Goal: Transaction & Acquisition: Purchase product/service

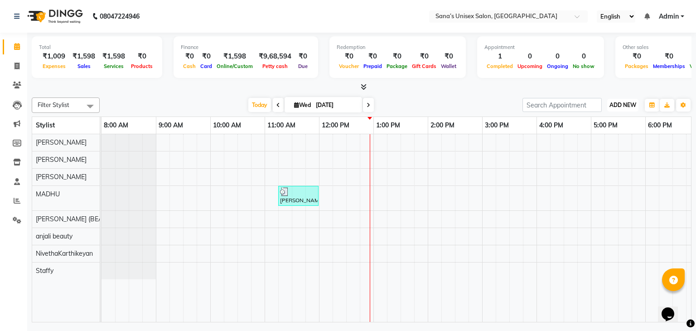
click at [614, 99] on button "ADD NEW Toggle Dropdown" at bounding box center [622, 105] width 31 height 13
click at [492, 113] on div "Filter Stylist Select All anjali beauty MADHU MUTHU MARI (BEAUTY THERAPIST) NAN…" at bounding box center [362, 208] width 660 height 228
click at [13, 184] on span at bounding box center [17, 182] width 16 height 10
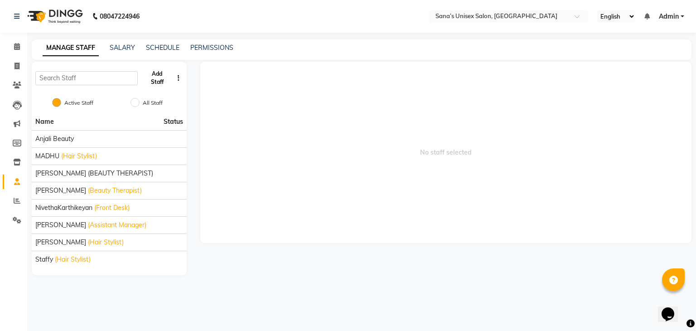
click at [154, 75] on button "Add Staff" at bounding box center [157, 78] width 32 height 24
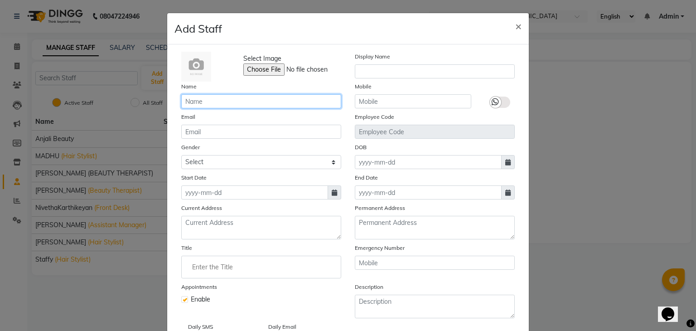
click at [227, 103] on input "text" at bounding box center [261, 101] width 160 height 14
type input "Priya"
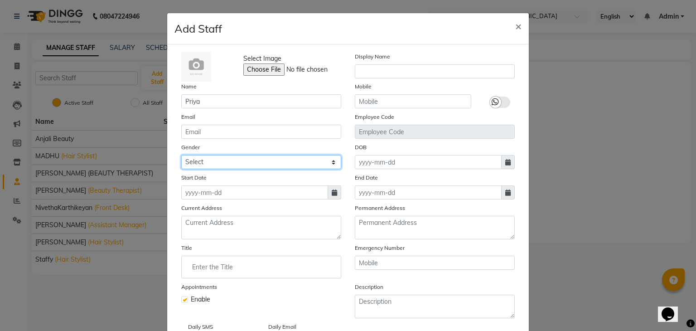
click at [246, 161] on select "Select Male Female Other Prefer Not To Say" at bounding box center [261, 162] width 160 height 14
select select "female"
click at [181, 156] on select "Select Male Female Other Prefer Not To Say" at bounding box center [261, 162] width 160 height 14
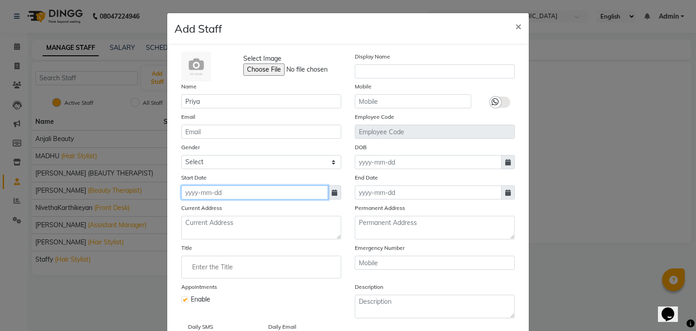
click at [274, 197] on input at bounding box center [254, 192] width 147 height 14
select select "9"
select select "2025"
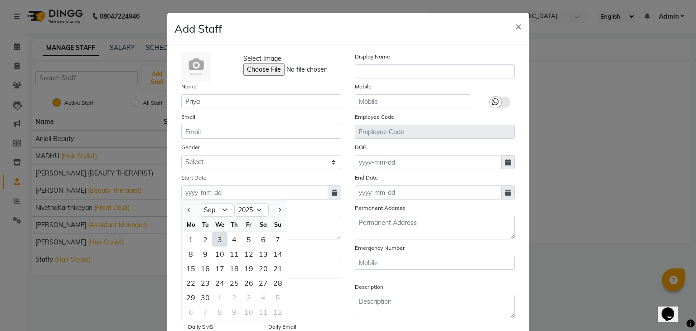
click at [216, 245] on div "3" at bounding box center [220, 239] width 15 height 15
type input "[DATE]"
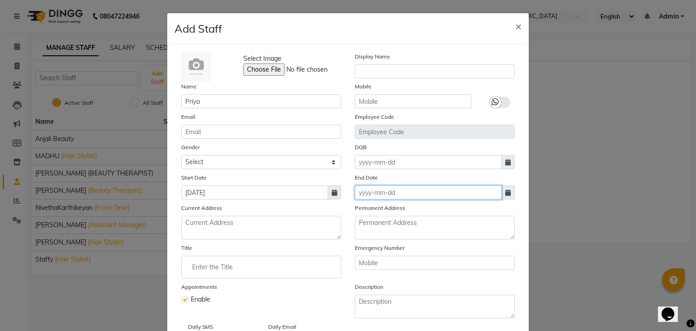
click at [398, 196] on input at bounding box center [428, 192] width 147 height 14
select select "9"
select select "2025"
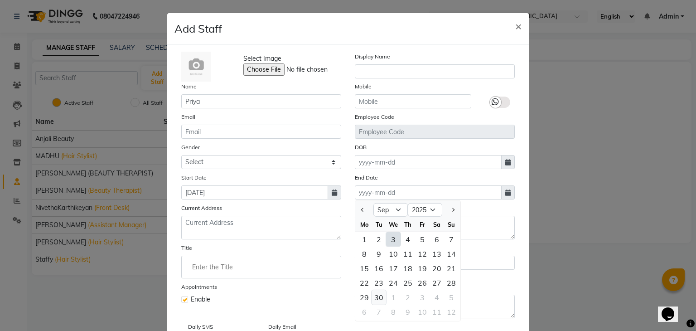
click at [379, 296] on div "30" at bounding box center [379, 297] width 15 height 15
type input "30-09-2025"
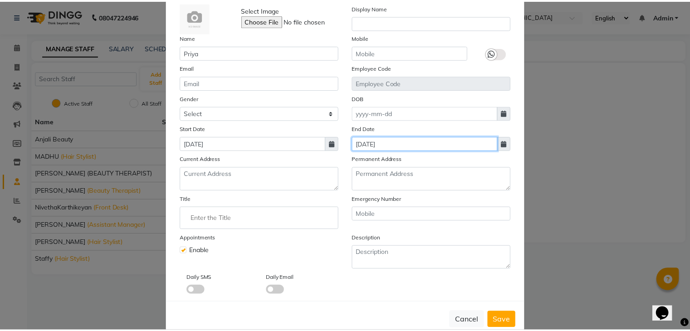
scroll to position [73, 0]
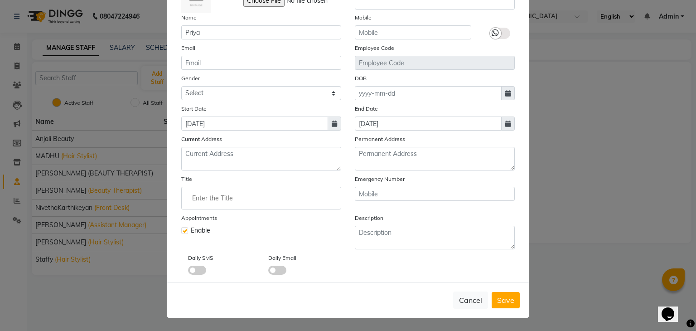
click at [326, 209] on div "Select Image Display Name Name Priya Mobile Email Employee Code Gender Select M…" at bounding box center [348, 129] width 347 height 292
click at [326, 205] on input "Enter the Title" at bounding box center [261, 198] width 152 height 18
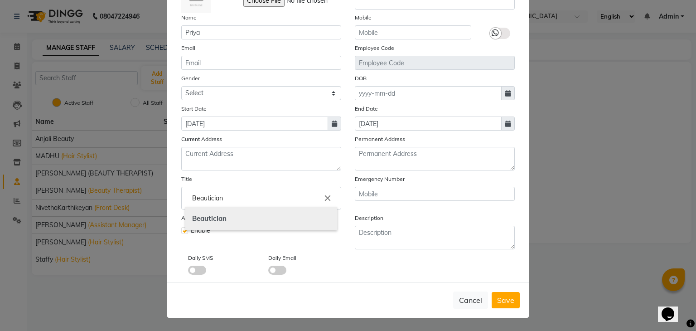
type input "Beautician"
click at [311, 225] on link "Beautician" at bounding box center [261, 218] width 152 height 23
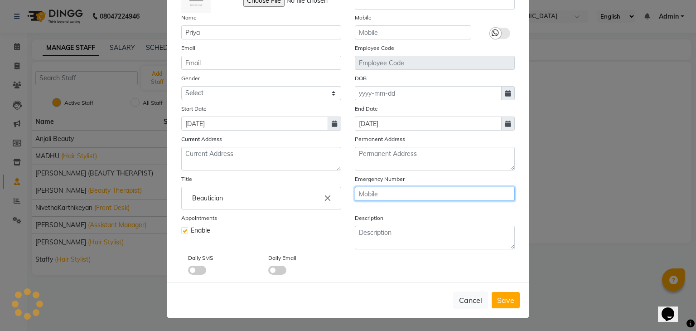
click at [377, 196] on input "text" at bounding box center [435, 194] width 160 height 14
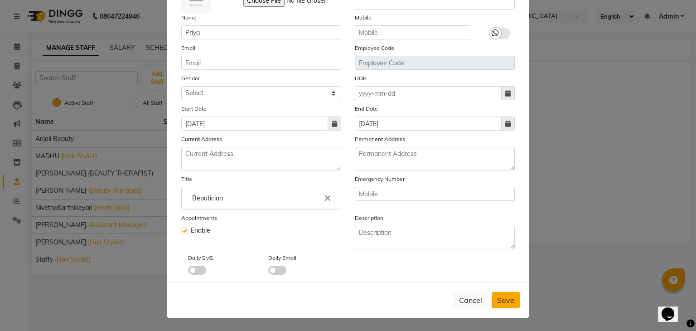
click at [497, 296] on span "Save" at bounding box center [505, 300] width 17 height 9
select select
checkbox input "false"
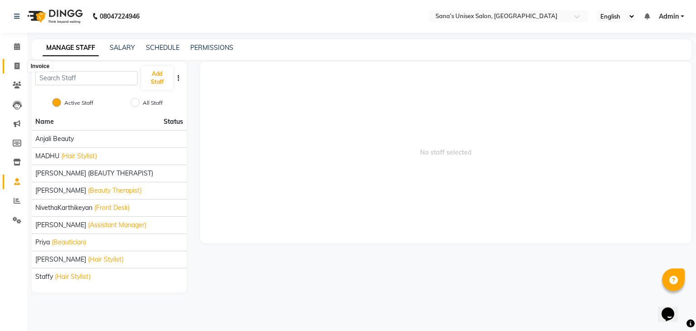
click at [15, 67] on icon at bounding box center [17, 66] width 5 height 7
select select "service"
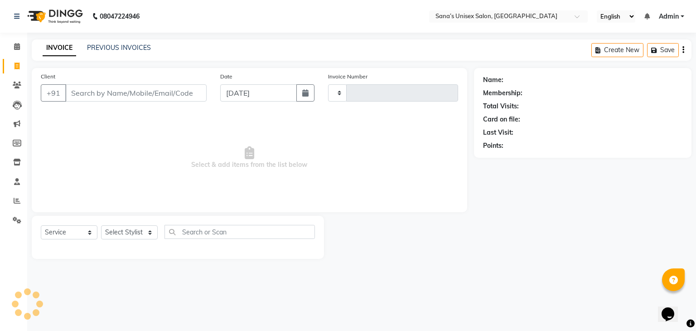
type input "1212"
select select "6091"
click at [111, 46] on link "PREVIOUS INVOICES" at bounding box center [119, 48] width 64 height 8
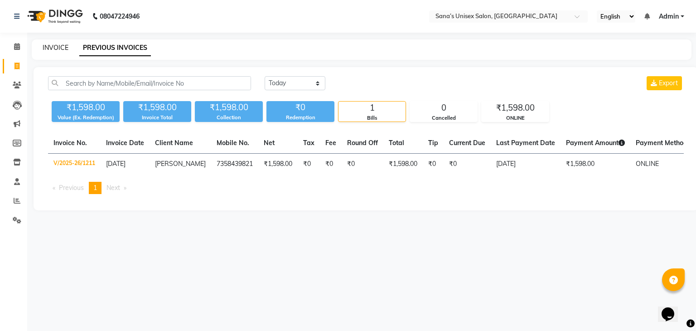
click at [63, 48] on link "INVOICE" at bounding box center [56, 48] width 26 height 8
select select "service"
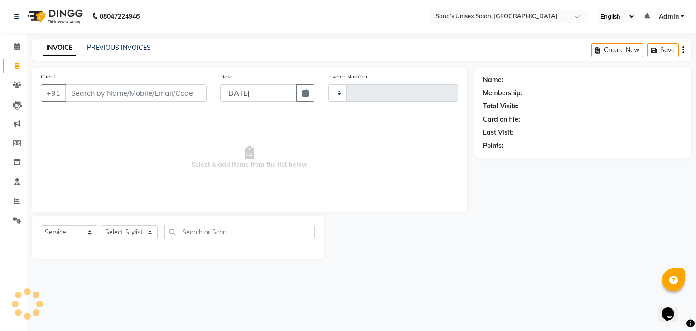
type input "1212"
select select "6091"
click at [119, 236] on select "Select Stylist anjali beauty MADHU [PERSON_NAME] (BEAUTY THERAPIST) [PERSON_NAM…" at bounding box center [135, 232] width 68 height 14
select select "45708"
click at [101, 226] on select "Select Stylist anjali beauty MADHU [PERSON_NAME] (BEAUTY THERAPIST) [PERSON_NAM…" at bounding box center [135, 232] width 68 height 14
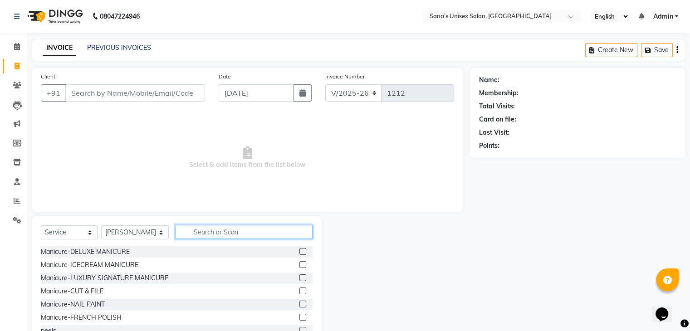
click at [218, 232] on input "text" at bounding box center [243, 232] width 136 height 14
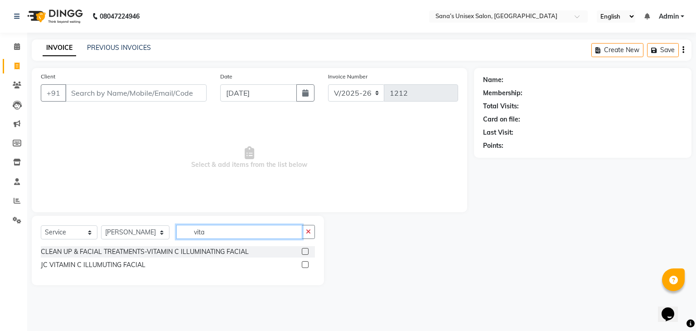
type input "vita"
click at [306, 253] on label at bounding box center [305, 251] width 7 height 7
click at [306, 253] on input "checkbox" at bounding box center [305, 252] width 6 height 6
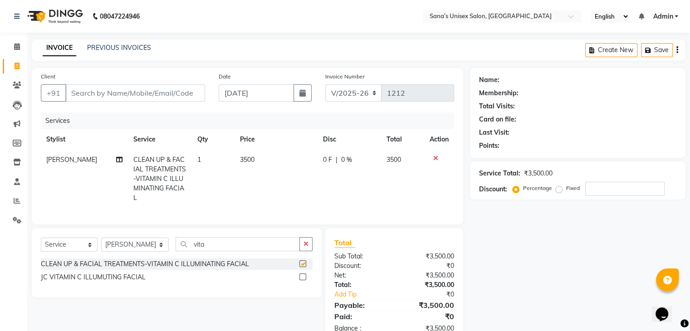
checkbox input "false"
click at [69, 249] on select "Select Service Product Membership Package Voucher Prepaid Gift Card" at bounding box center [69, 245] width 57 height 14
select select "product"
click at [41, 245] on select "Select Service Product Membership Package Voucher Prepaid Gift Card" at bounding box center [69, 245] width 57 height 14
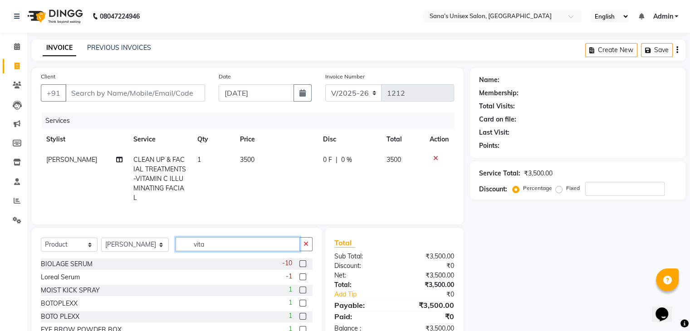
drag, startPoint x: 209, startPoint y: 251, endPoint x: 179, endPoint y: 262, distance: 32.7
click at [179, 258] on div "Select Service Product Membership Package Voucher Prepaid Gift Card Select Styl…" at bounding box center [177, 247] width 272 height 21
type input "f"
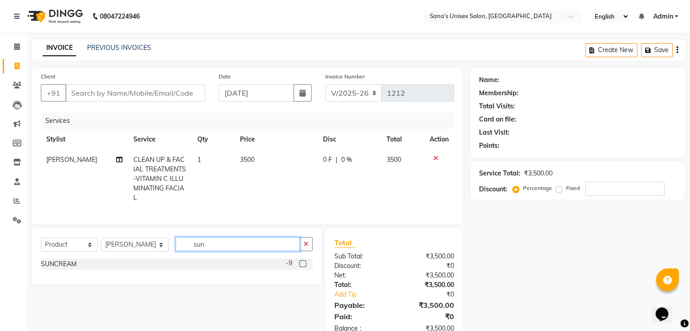
type input "sun"
click at [301, 267] on label at bounding box center [302, 263] width 7 height 7
click at [301, 267] on input "checkbox" at bounding box center [302, 264] width 6 height 6
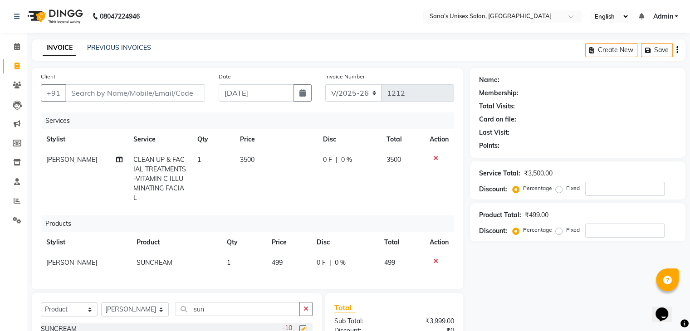
checkbox input "false"
click at [301, 254] on td "499" at bounding box center [288, 263] width 45 height 20
select select "45708"
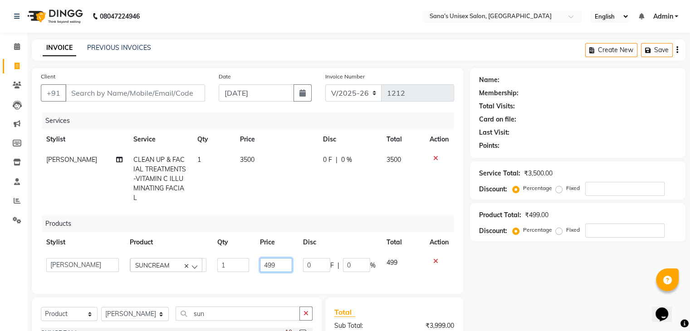
drag, startPoint x: 285, startPoint y: 266, endPoint x: 261, endPoint y: 271, distance: 24.0
click at [261, 271] on input "499" at bounding box center [276, 265] width 32 height 14
type input "445"
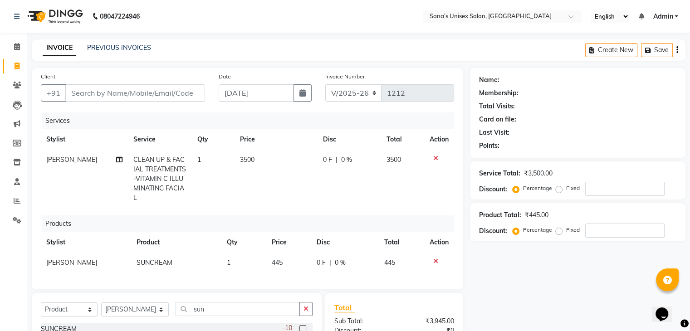
click at [372, 184] on td "0 F | 0 %" at bounding box center [348, 179] width 63 height 58
select select "45708"
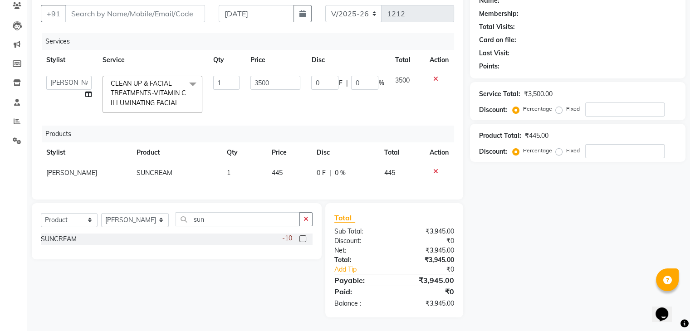
scroll to position [87, 0]
drag, startPoint x: 303, startPoint y: 221, endPoint x: 273, endPoint y: 228, distance: 30.5
click at [303, 222] on icon "button" at bounding box center [305, 219] width 5 height 6
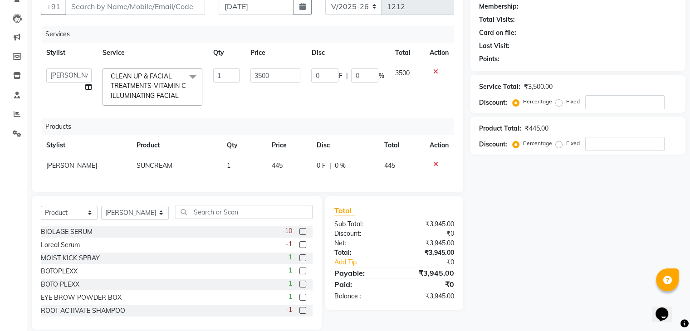
click at [251, 226] on div "Select Service Product Membership Package Voucher Prepaid Gift Card Select Styl…" at bounding box center [177, 215] width 272 height 21
click at [253, 219] on input "text" at bounding box center [243, 212] width 136 height 14
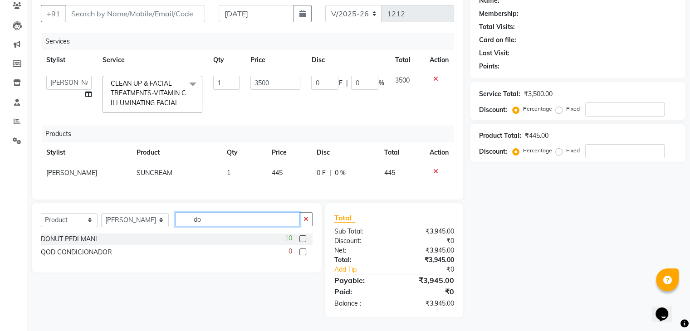
type input "d"
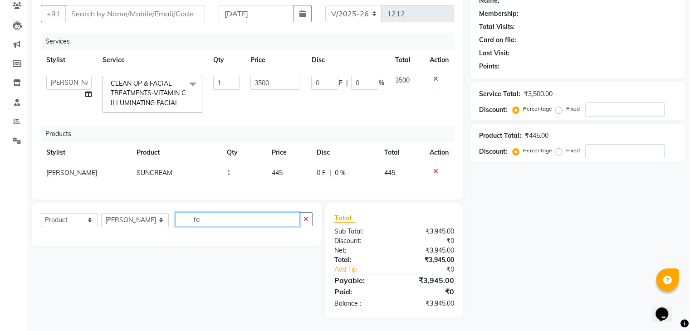
type input "f"
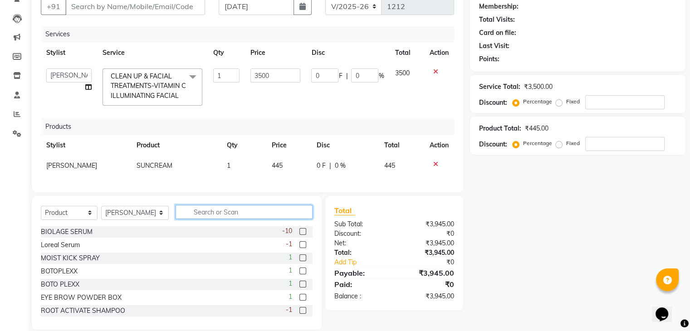
click at [234, 219] on input "text" at bounding box center [243, 212] width 136 height 14
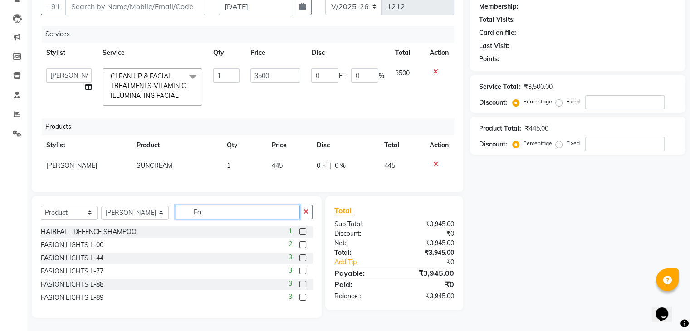
type input "F"
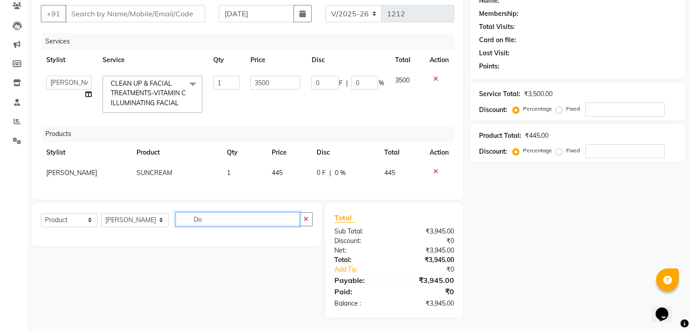
type input "D"
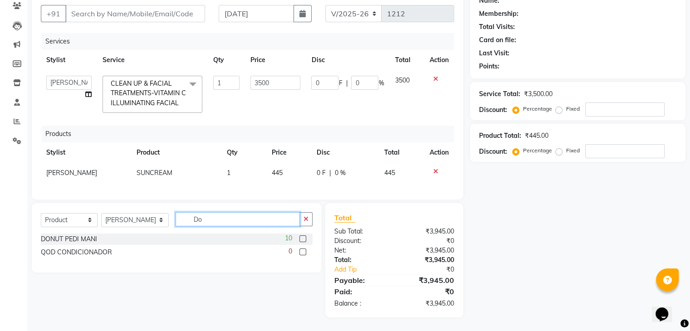
type input "D"
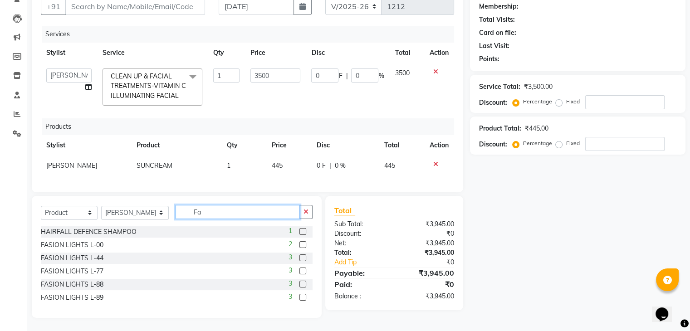
type input "F"
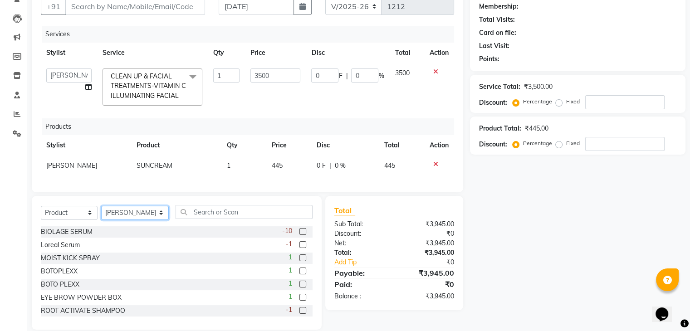
click at [138, 219] on select "Select Stylist anjali beauty MADHU [PERSON_NAME] (BEAUTY THERAPIST) [PERSON_NAM…" at bounding box center [135, 213] width 68 height 14
select select "90741"
click at [101, 213] on select "Select Stylist anjali beauty MADHU [PERSON_NAME] (BEAUTY THERAPIST) [PERSON_NAM…" at bounding box center [135, 213] width 68 height 14
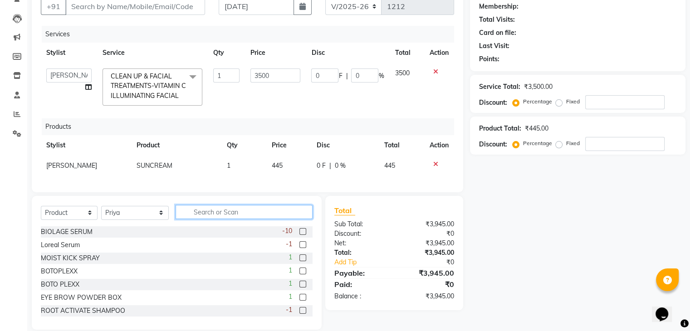
click at [194, 219] on input "text" at bounding box center [243, 212] width 136 height 14
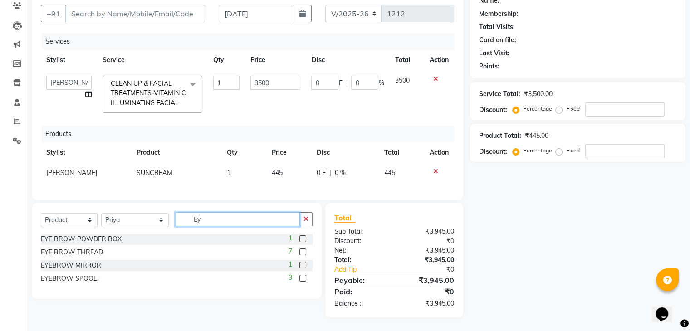
type input "E"
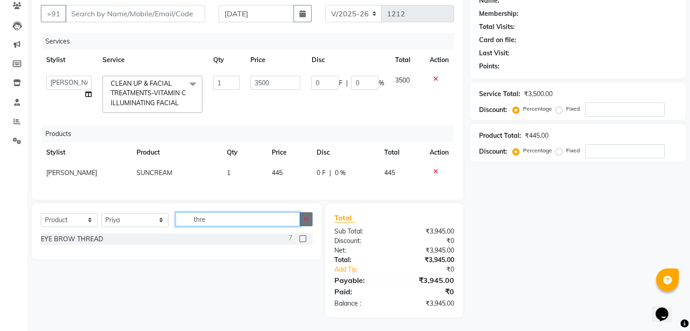
type input "thre"
click at [309, 223] on button "button" at bounding box center [305, 219] width 13 height 14
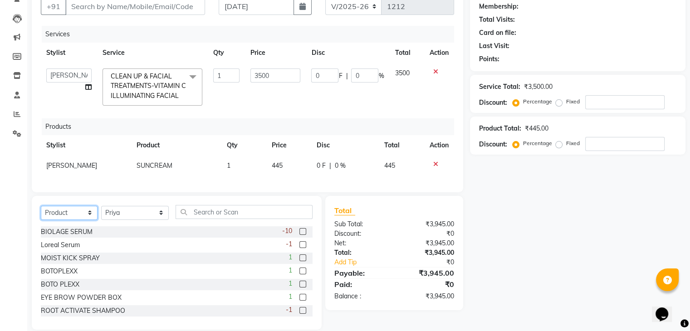
click at [71, 220] on select "Select Service Product Membership Package Voucher Prepaid Gift Card" at bounding box center [69, 213] width 57 height 14
select select "service"
click at [41, 213] on select "Select Service Product Membership Package Voucher Prepaid Gift Card" at bounding box center [69, 213] width 57 height 14
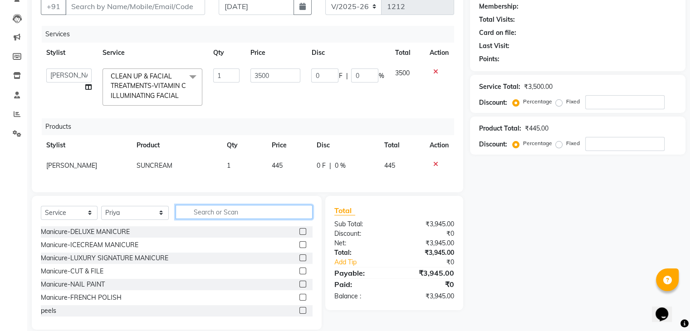
click at [198, 219] on input "text" at bounding box center [243, 212] width 136 height 14
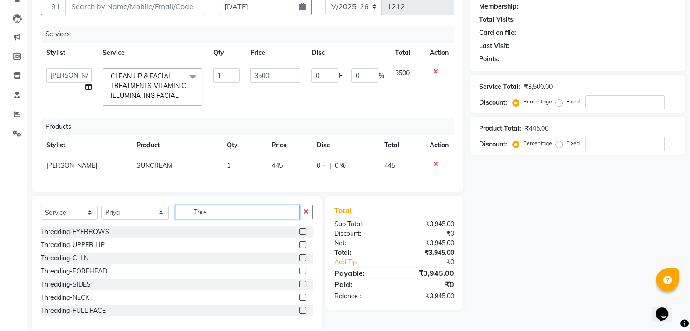
type input "Thre"
click at [299, 235] on label at bounding box center [302, 231] width 7 height 7
click at [299, 235] on input "checkbox" at bounding box center [302, 232] width 6 height 6
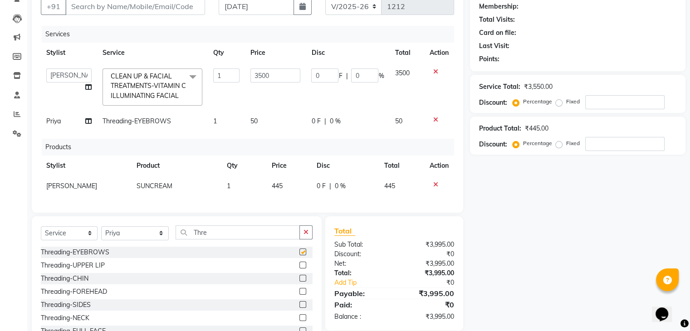
checkbox input "false"
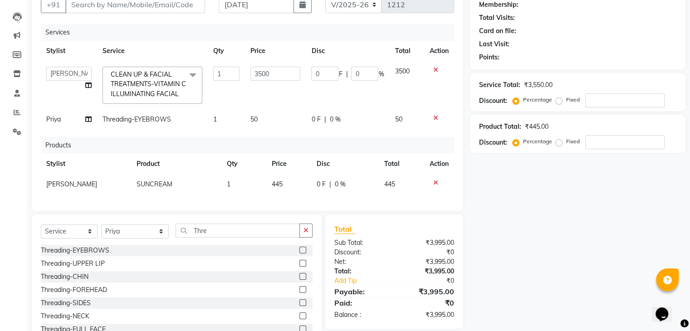
scroll to position [126, 0]
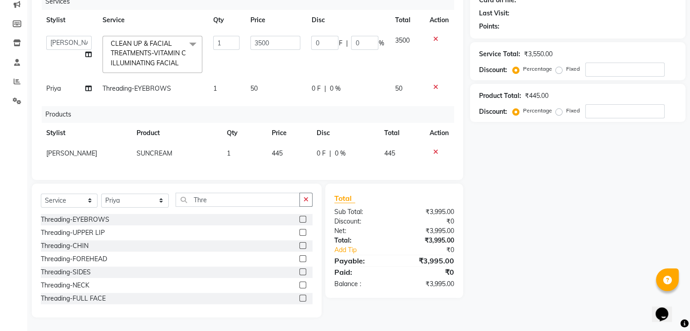
click at [308, 198] on button "button" at bounding box center [305, 200] width 13 height 14
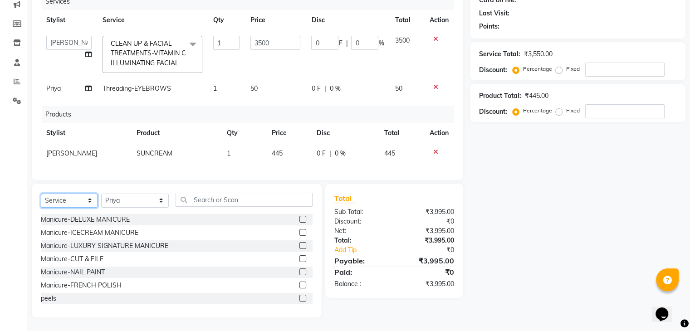
click at [71, 199] on select "Select Service Product Membership Package Voucher Prepaid Gift Card" at bounding box center [69, 201] width 57 height 14
click at [70, 199] on select "Select Service Product Membership Package Voucher Prepaid Gift Card" at bounding box center [69, 201] width 57 height 14
click at [222, 200] on input "text" at bounding box center [243, 200] width 136 height 14
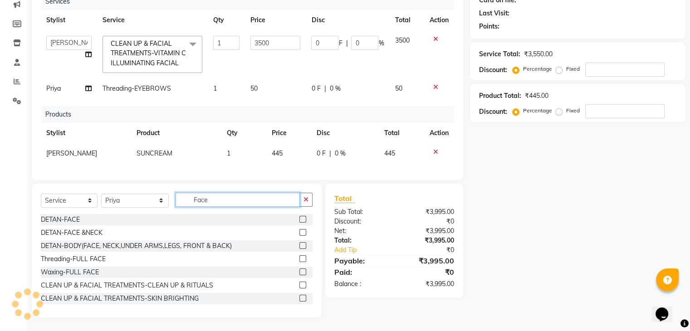
scroll to position [107, 0]
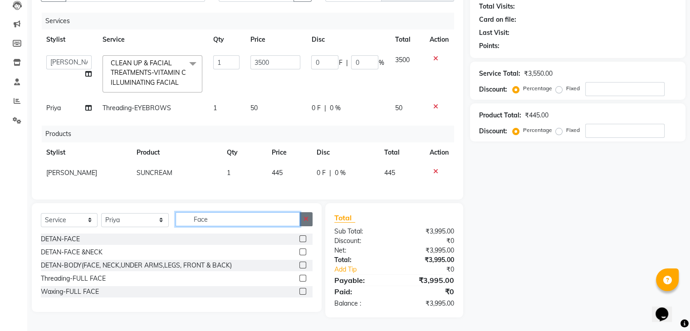
type input "Face"
click at [305, 218] on icon "button" at bounding box center [305, 219] width 5 height 6
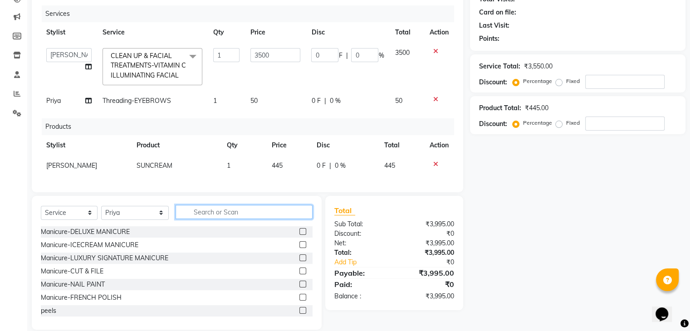
click at [253, 218] on input "text" at bounding box center [243, 212] width 136 height 14
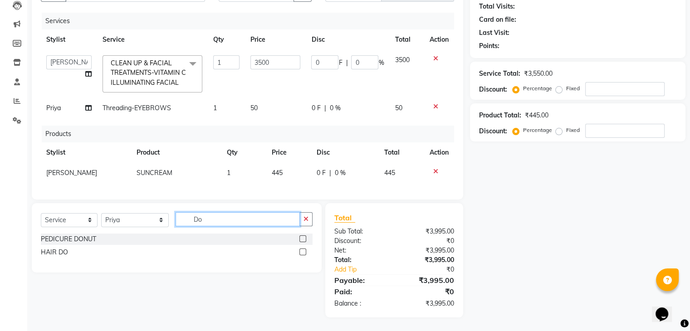
type input "D"
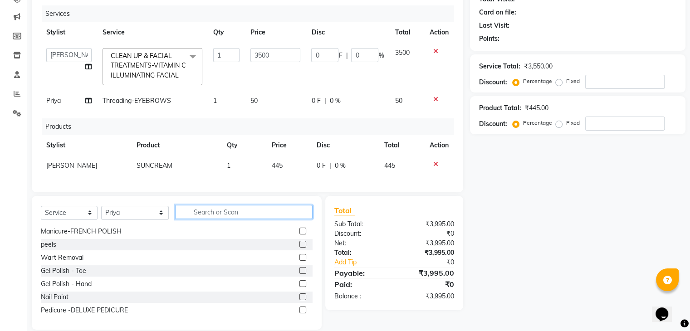
scroll to position [0, 0]
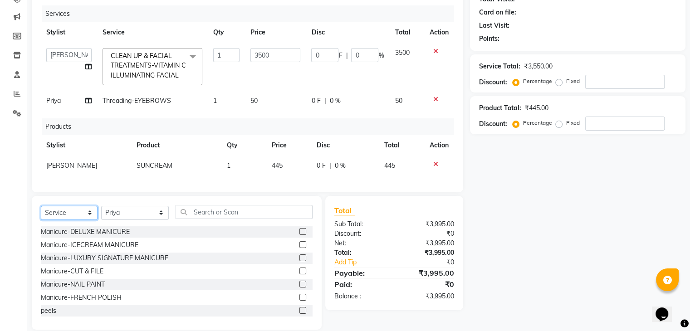
click at [74, 220] on select "Select Service Product Membership Package Voucher Prepaid Gift Card" at bounding box center [69, 213] width 57 height 14
select select "product"
click at [41, 213] on select "Select Service Product Membership Package Voucher Prepaid Gift Card" at bounding box center [69, 213] width 57 height 14
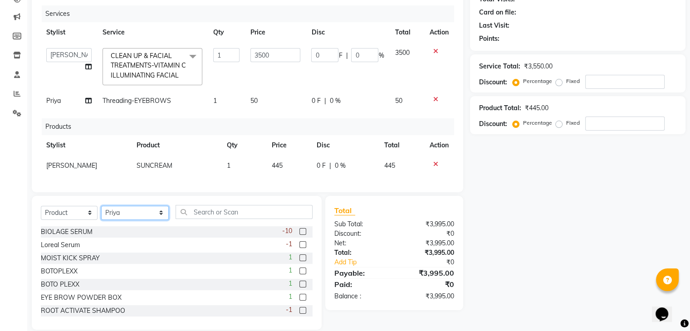
click at [148, 218] on select "Select Stylist anjali beauty MADHU [PERSON_NAME] (BEAUTY THERAPIST) [PERSON_NAM…" at bounding box center [135, 213] width 68 height 14
select select "45708"
click at [101, 213] on select "Select Stylist anjali beauty MADHU [PERSON_NAME] (BEAUTY THERAPIST) [PERSON_NAM…" at bounding box center [135, 213] width 68 height 14
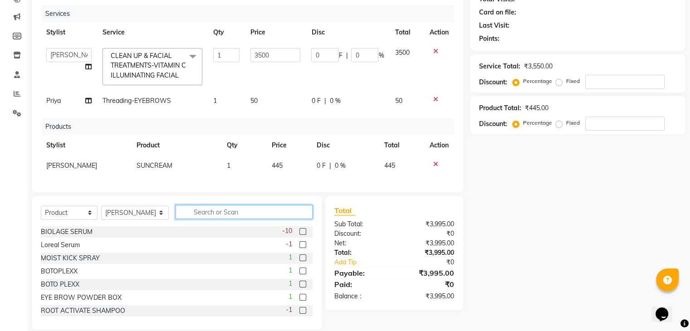
click at [197, 219] on input "text" at bounding box center [243, 212] width 136 height 14
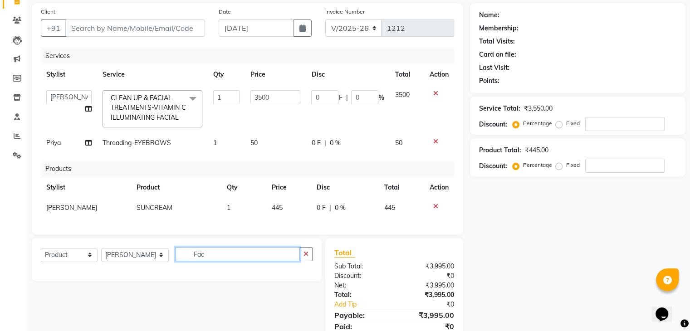
scroll to position [62, 0]
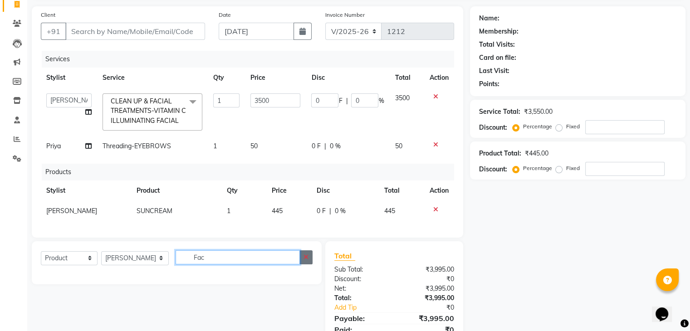
type input "Fac"
click at [307, 264] on button "button" at bounding box center [305, 257] width 13 height 14
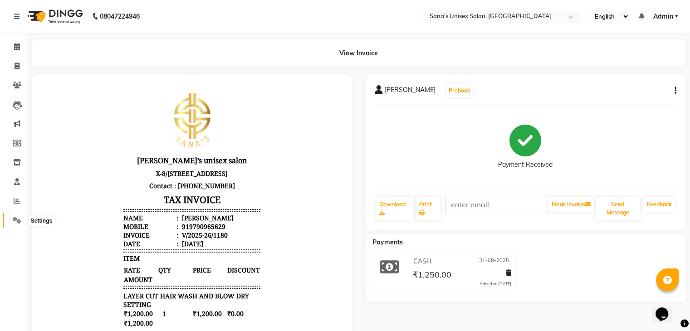
click at [15, 220] on icon at bounding box center [17, 220] width 9 height 7
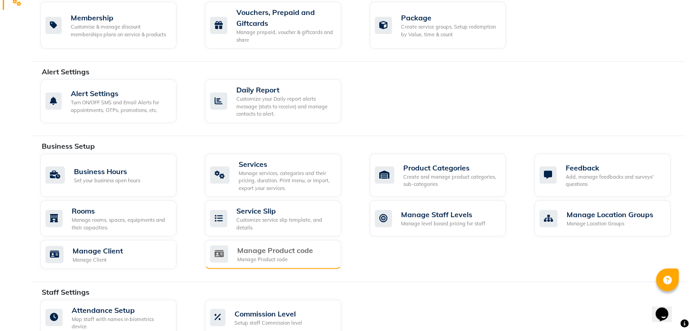
scroll to position [227, 0]
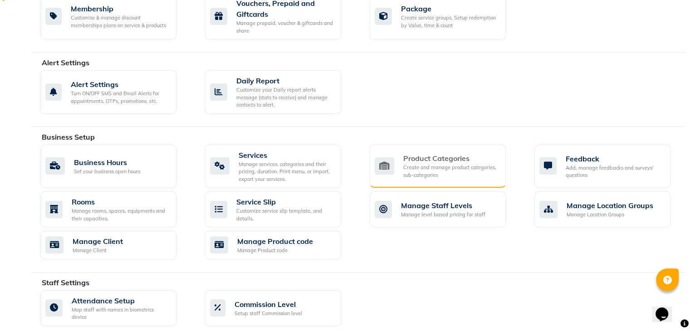
click at [429, 153] on div "Product Categories" at bounding box center [450, 158] width 95 height 11
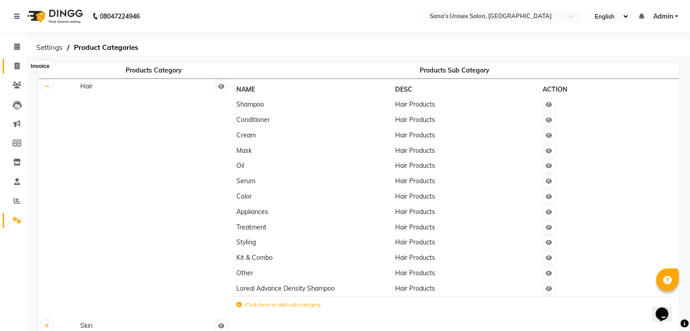
click at [16, 63] on icon at bounding box center [17, 66] width 5 height 7
select select "service"
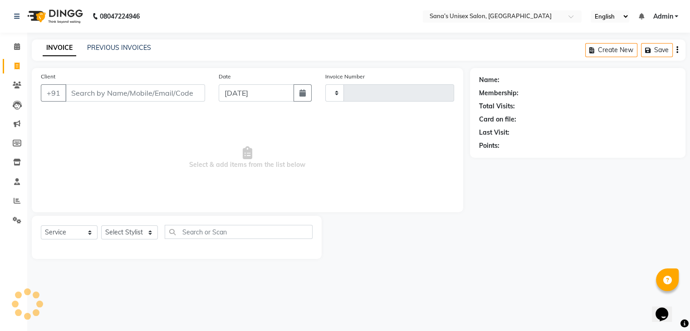
type input "1212"
select select "6091"
click at [16, 217] on icon at bounding box center [17, 220] width 9 height 7
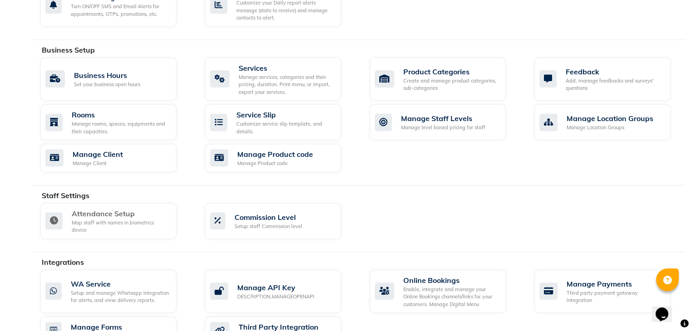
scroll to position [317, 0]
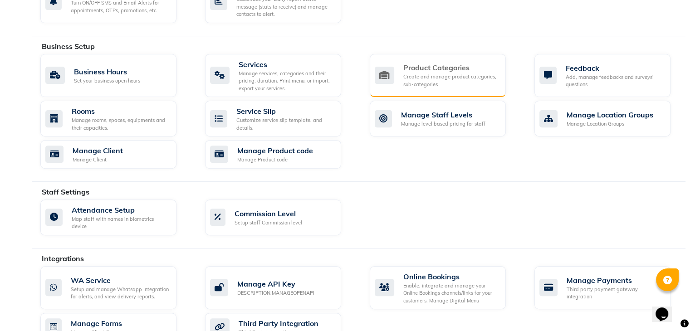
click at [447, 68] on div "Product Categories" at bounding box center [450, 67] width 95 height 11
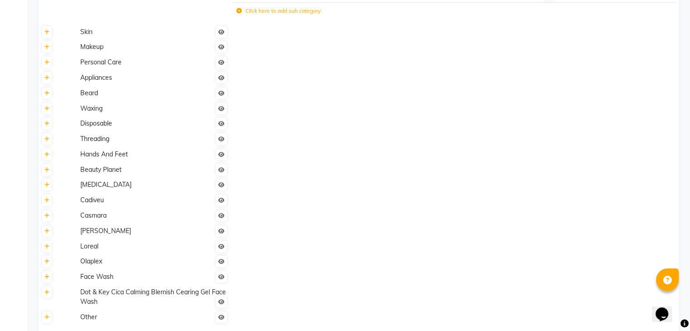
scroll to position [345, 0]
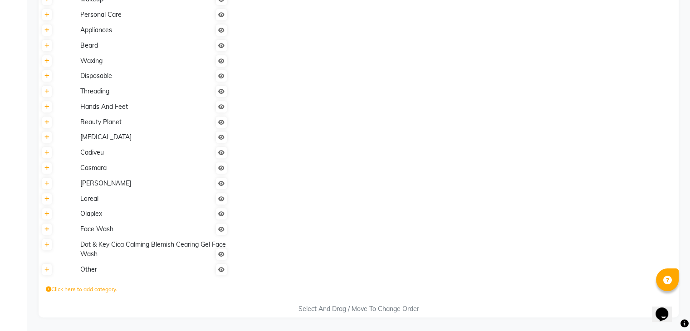
click at [47, 289] on icon at bounding box center [48, 289] width 5 height 5
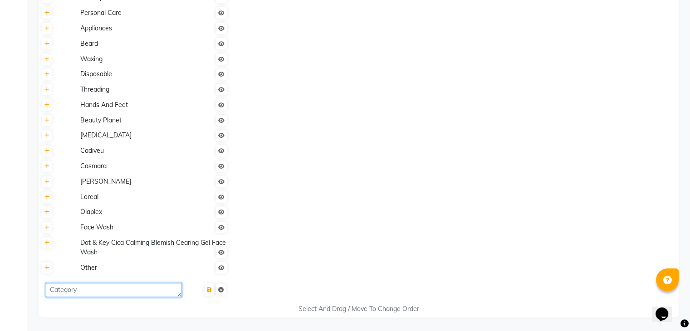
click at [71, 291] on textarea at bounding box center [114, 290] width 136 height 14
type textarea "D"
type textarea "Face wash"
click at [208, 291] on icon "submit" at bounding box center [209, 289] width 5 height 5
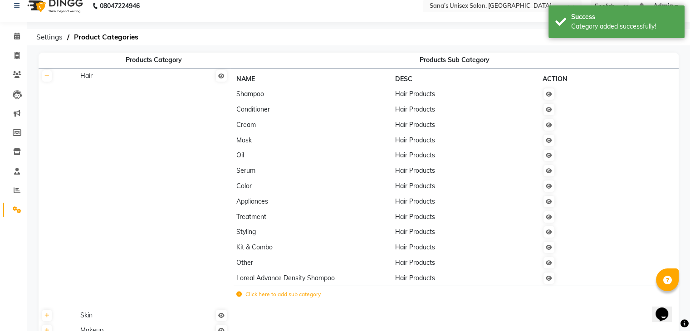
scroll to position [0, 0]
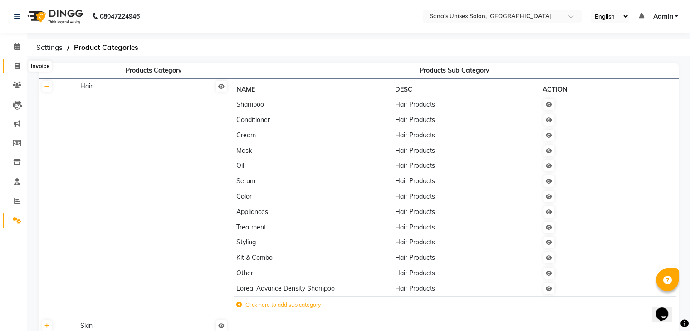
click at [16, 65] on icon at bounding box center [17, 66] width 5 height 7
select select "service"
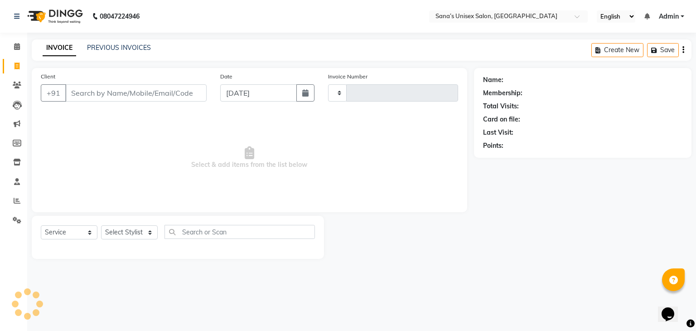
type input "1212"
select select "6091"
click at [76, 233] on select "Select Service Product Membership Package Voucher Prepaid Gift Card" at bounding box center [69, 232] width 57 height 14
select select "product"
click at [41, 226] on select "Select Service Product Membership Package Voucher Prepaid Gift Card" at bounding box center [69, 232] width 57 height 14
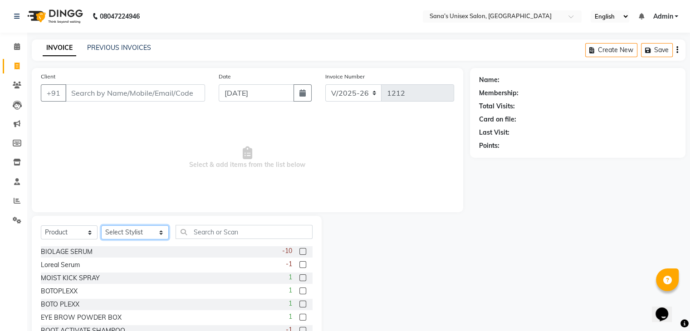
click at [144, 233] on select "Select Stylist anjali beauty MADHU [PERSON_NAME] (BEAUTY THERAPIST) [PERSON_NAM…" at bounding box center [135, 232] width 68 height 14
select select "45708"
click at [101, 226] on select "Select Stylist anjali beauty MADHU [PERSON_NAME] (BEAUTY THERAPIST) [PERSON_NAM…" at bounding box center [135, 232] width 68 height 14
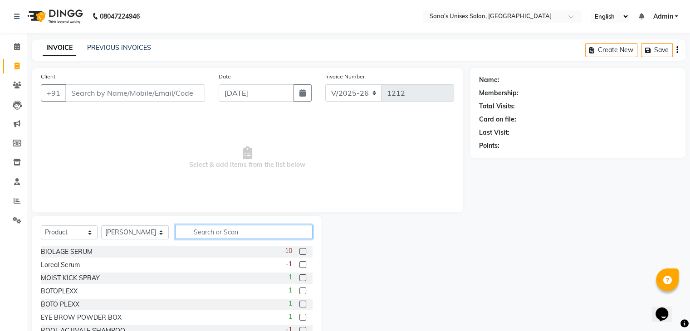
click at [203, 236] on input "text" at bounding box center [243, 232] width 136 height 14
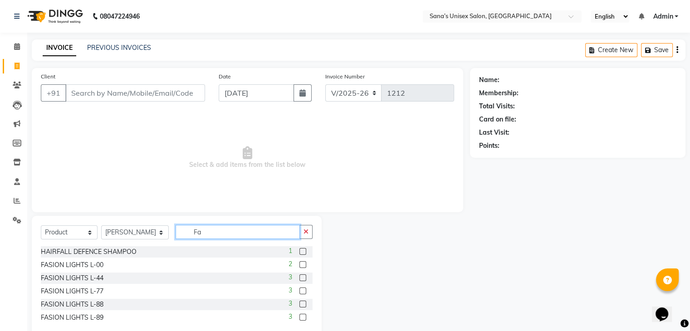
type input "F"
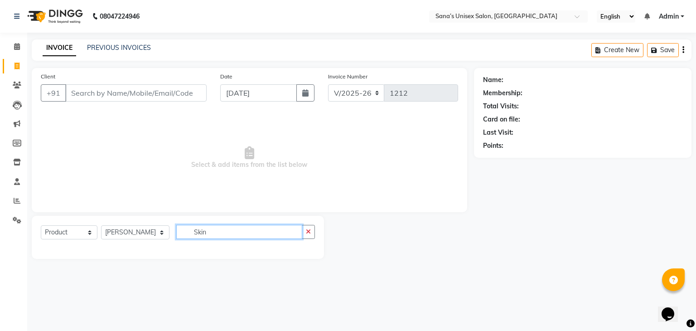
type input "Skin"
click at [74, 231] on select "Select Service Product Membership Package Voucher Prepaid Gift Card" at bounding box center [69, 232] width 57 height 14
select select "service"
click at [41, 226] on select "Select Service Product Membership Package Voucher Prepaid Gift Card" at bounding box center [69, 232] width 57 height 14
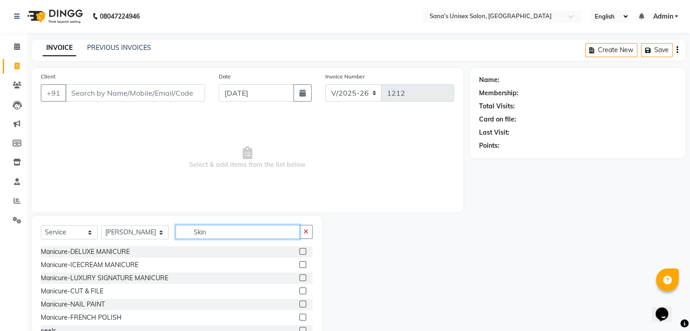
click at [229, 232] on input "Skin" at bounding box center [237, 232] width 124 height 14
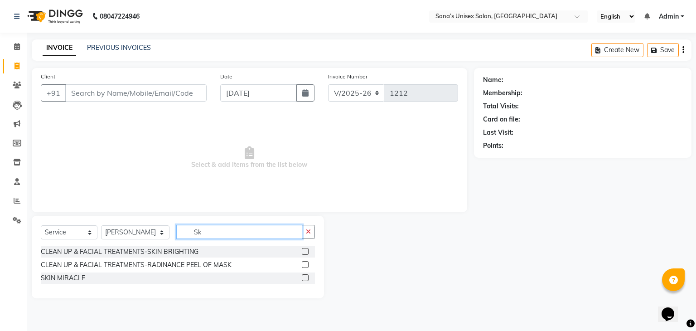
type input "S"
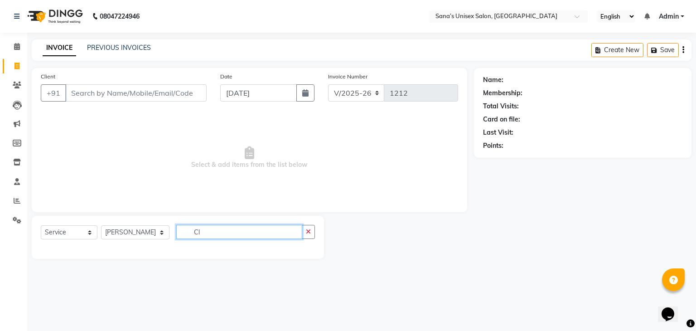
type input "C"
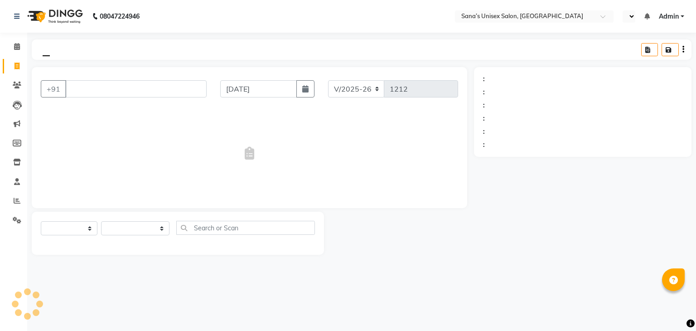
select select "6091"
select select "service"
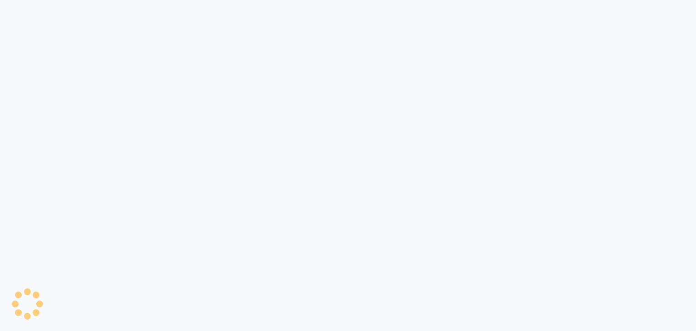
select select "6091"
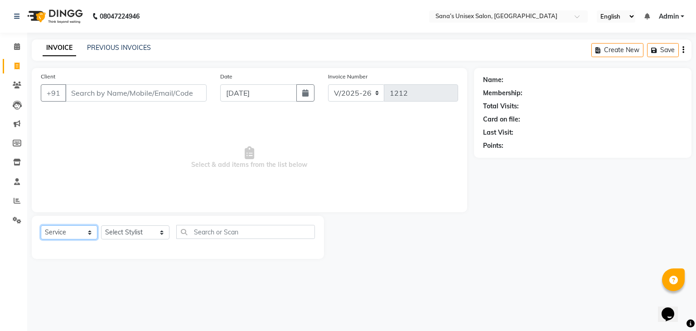
drag, startPoint x: 54, startPoint y: 234, endPoint x: 55, endPoint y: 228, distance: 6.5
click at [54, 234] on select "Select Service Product Membership Package Voucher Prepaid Gift Card" at bounding box center [69, 232] width 57 height 14
select select "product"
click at [41, 226] on select "Select Service Product Membership Package Voucher Prepaid Gift Card" at bounding box center [69, 232] width 57 height 14
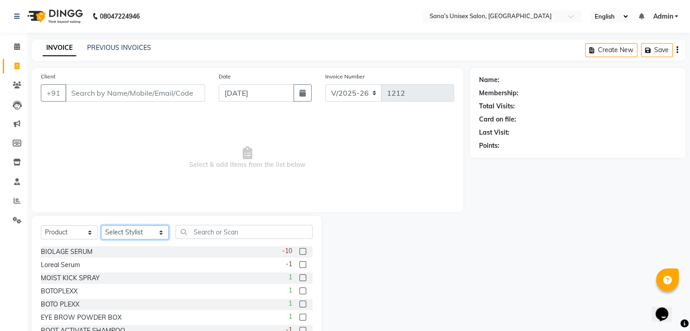
click at [139, 238] on select "Select Stylist anjali beauty MADHU MUTHU MARI (BEAUTY THERAPIST) NANDHINI Nivet…" at bounding box center [135, 232] width 68 height 14
select select "45708"
click at [101, 226] on select "Select Stylist anjali beauty MADHU MUTHU MARI (BEAUTY THERAPIST) NANDHINI Nivet…" at bounding box center [135, 232] width 68 height 14
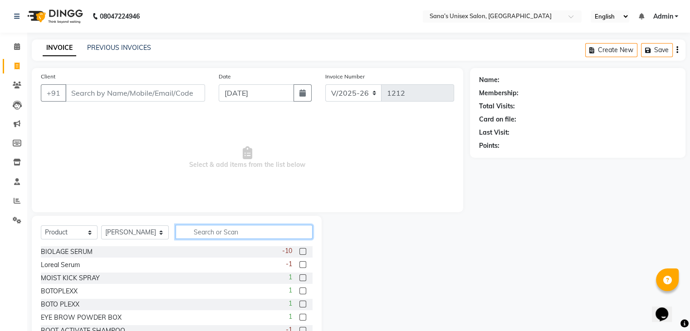
click at [216, 228] on input "text" at bounding box center [243, 232] width 136 height 14
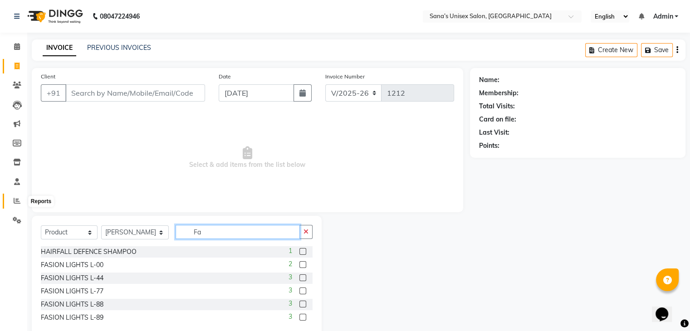
type input "Fa"
click at [15, 204] on icon at bounding box center [17, 200] width 7 height 7
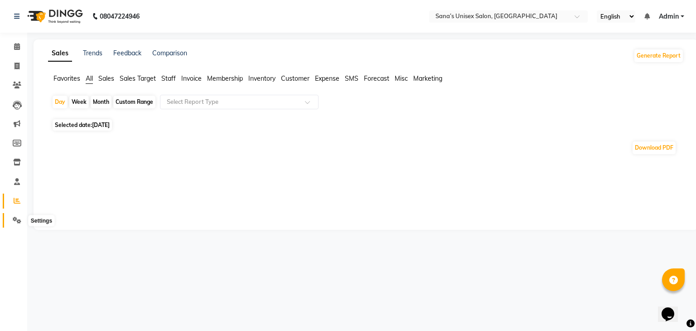
click at [19, 219] on icon at bounding box center [17, 220] width 9 height 7
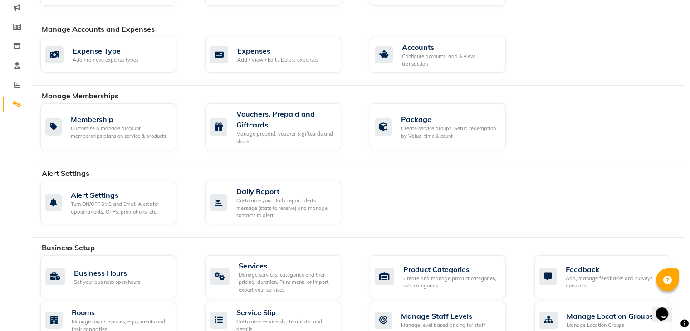
scroll to position [272, 0]
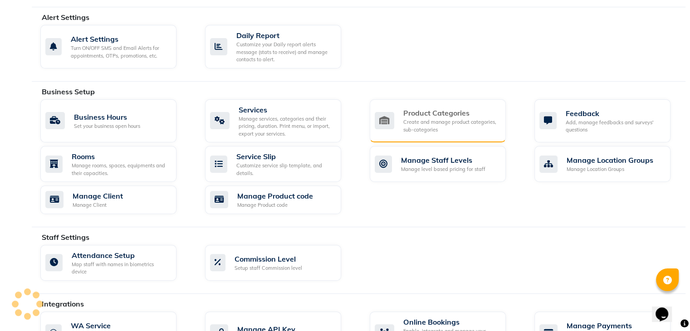
click at [454, 124] on div "Create and manage product categories, sub-categories" at bounding box center [450, 125] width 95 height 15
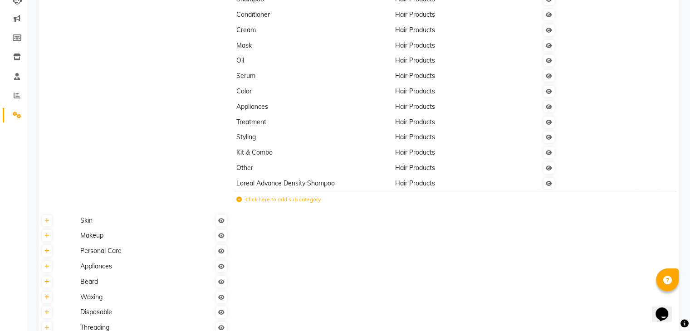
scroll to position [136, 0]
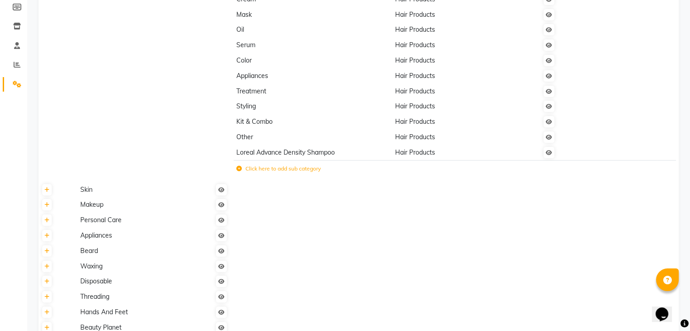
click at [296, 166] on label "Click here to add sub category" at bounding box center [278, 169] width 84 height 8
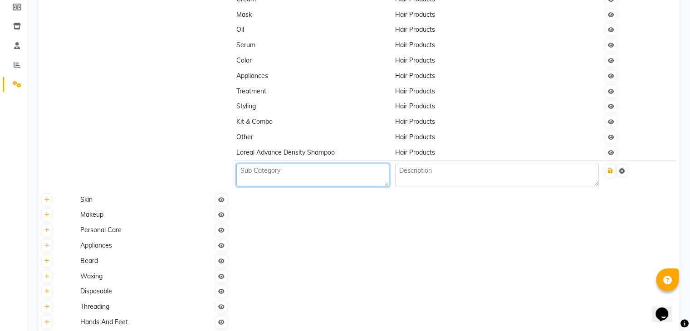
click at [292, 176] on textarea at bounding box center [312, 175] width 153 height 23
type textarea "Face Wash"
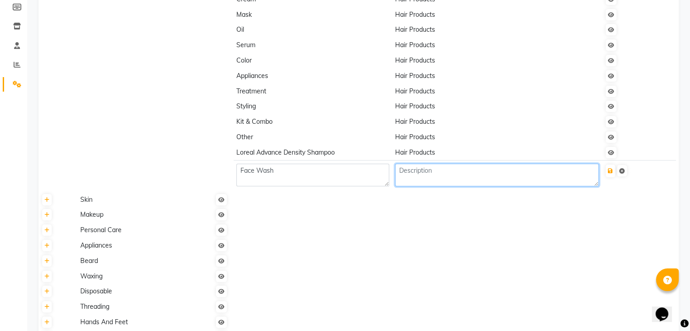
click at [432, 171] on textarea at bounding box center [497, 175] width 204 height 23
type textarea "Skin"
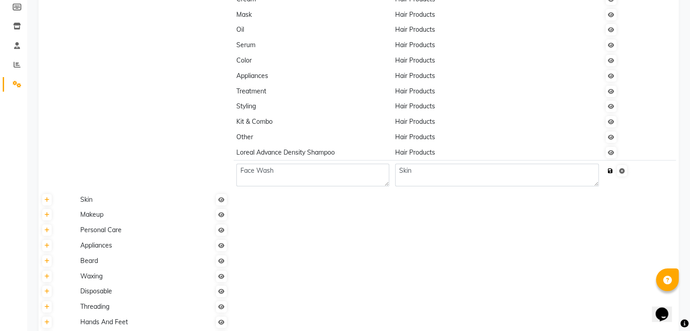
click at [612, 171] on icon "submit" at bounding box center [609, 170] width 5 height 5
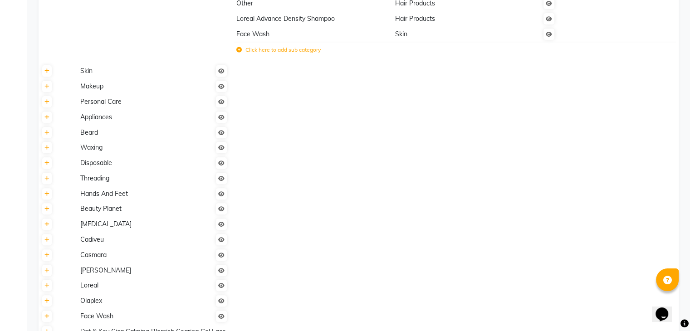
scroll to position [240, 0]
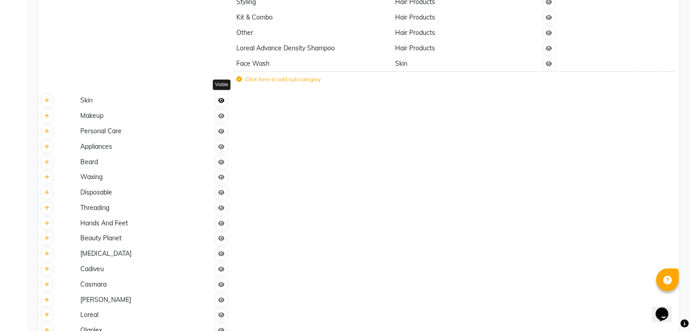
click at [220, 106] on link at bounding box center [221, 100] width 11 height 11
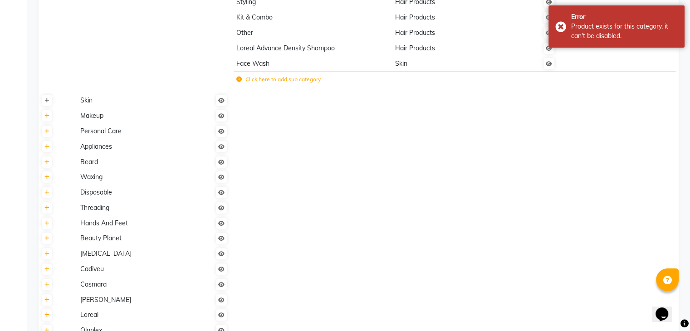
click at [44, 101] on link at bounding box center [47, 100] width 10 height 11
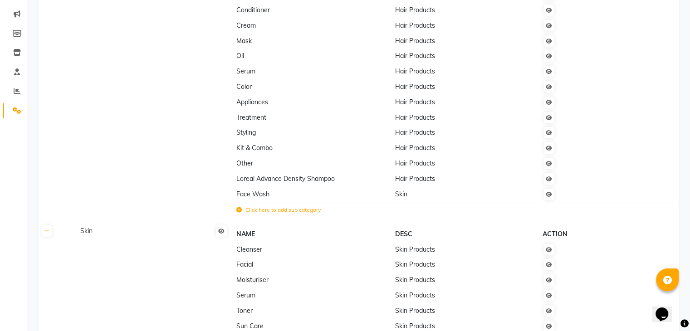
scroll to position [104, 0]
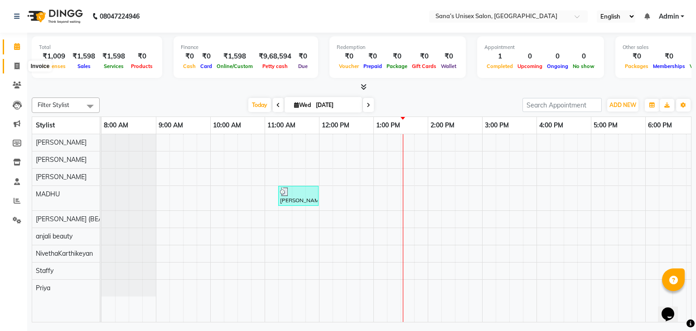
click at [19, 62] on span at bounding box center [17, 66] width 16 height 10
select select "6091"
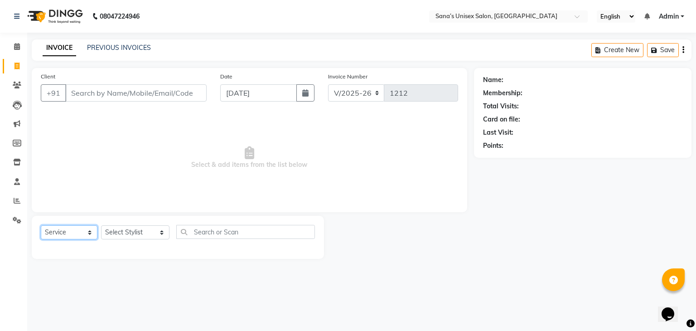
drag, startPoint x: 76, startPoint y: 233, endPoint x: 75, endPoint y: 238, distance: 5.5
click at [76, 234] on select "Select Service Product Membership Package Voucher Prepaid Gift Card" at bounding box center [69, 232] width 57 height 14
select select "P"
click at [41, 226] on select "Select Service Product Membership Package Voucher Prepaid Gift Card" at bounding box center [69, 232] width 57 height 14
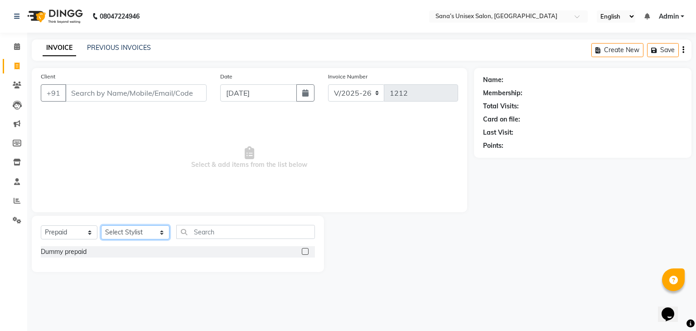
click at [161, 233] on select "Select Stylist anjali beauty MADHU [PERSON_NAME] (BEAUTY THERAPIST) [PERSON_NAM…" at bounding box center [135, 232] width 68 height 14
select select "45708"
click at [101, 226] on select "Select Stylist anjali beauty MADHU [PERSON_NAME] (BEAUTY THERAPIST) [PERSON_NAM…" at bounding box center [135, 232] width 68 height 14
click at [252, 231] on input "text" at bounding box center [245, 232] width 139 height 14
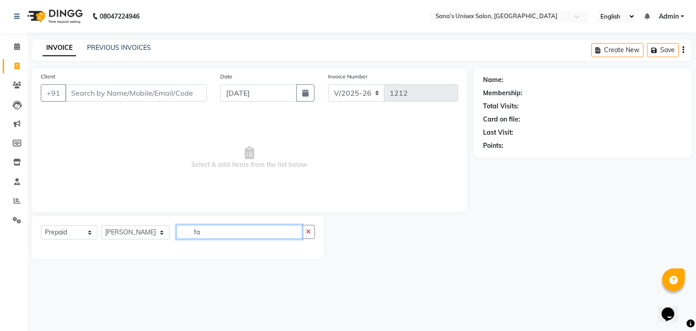
type input "f"
type input "F"
type input "S"
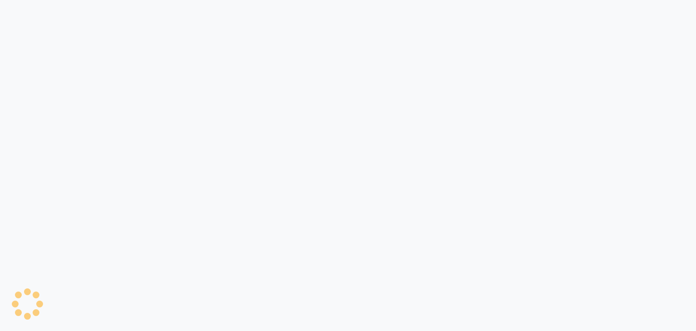
select select "6091"
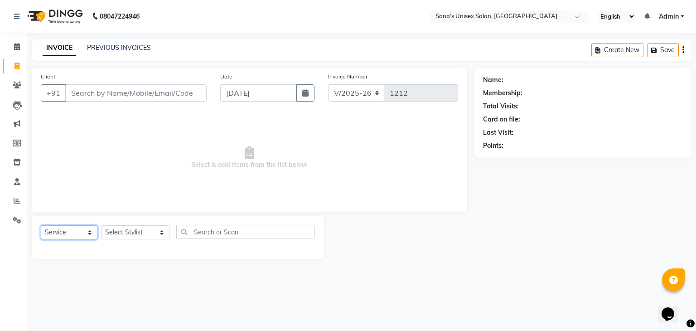
click at [67, 234] on select "Select Service Product Membership Package Voucher Prepaid Gift Card" at bounding box center [69, 232] width 57 height 14
select select "product"
click at [41, 226] on select "Select Service Product Membership Package Voucher Prepaid Gift Card" at bounding box center [69, 232] width 57 height 14
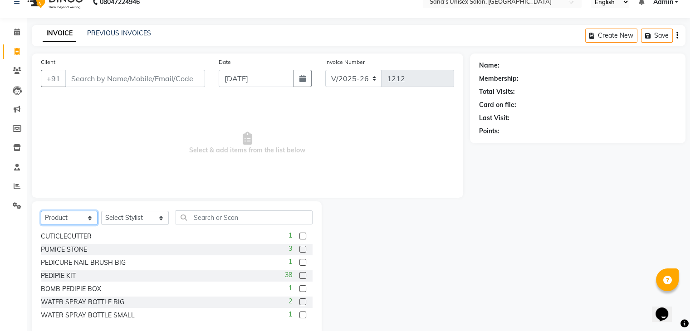
scroll to position [33, 0]
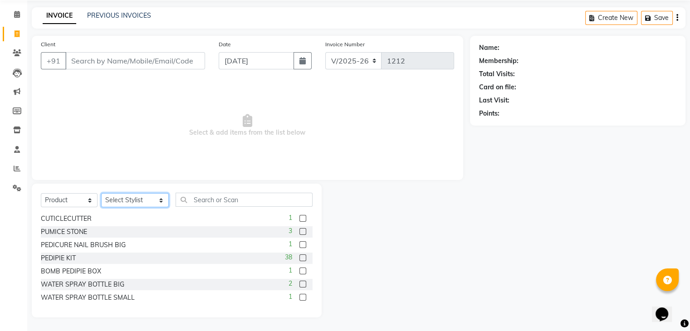
click at [141, 198] on select "Select Stylist anjali beauty MADHU [PERSON_NAME] (BEAUTY THERAPIST) [PERSON_NAM…" at bounding box center [135, 200] width 68 height 14
select select "45708"
click at [101, 193] on select "Select Stylist anjali beauty MADHU [PERSON_NAME] (BEAUTY THERAPIST) [PERSON_NAM…" at bounding box center [135, 200] width 68 height 14
click at [214, 195] on input "text" at bounding box center [243, 200] width 136 height 14
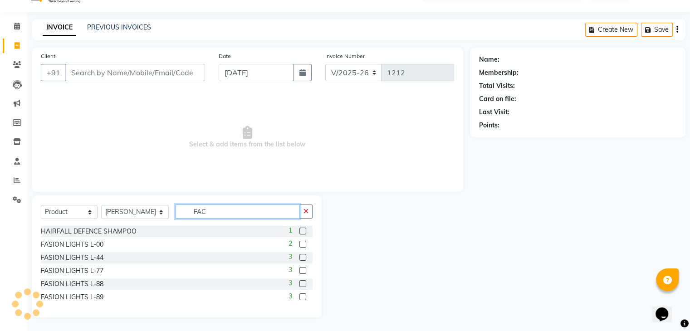
scroll to position [0, 0]
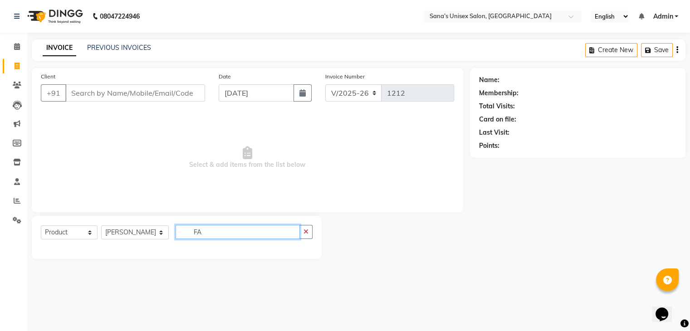
type input "F"
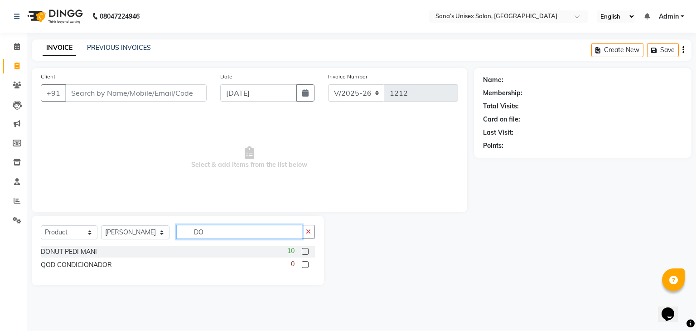
type input "D"
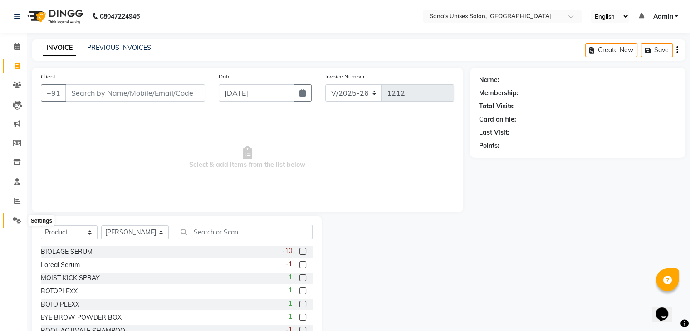
click at [19, 218] on icon at bounding box center [17, 220] width 9 height 7
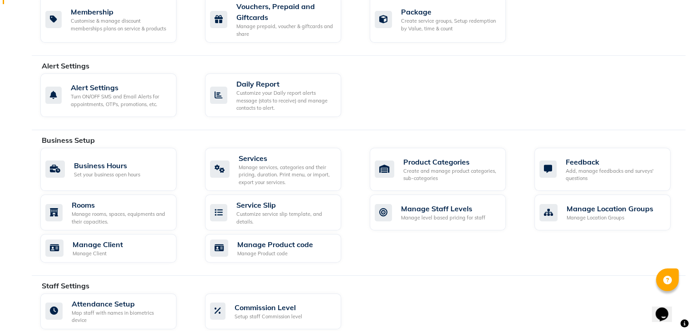
scroll to position [223, 0]
click at [452, 173] on div "Create and manage product categories, sub-categories" at bounding box center [450, 174] width 95 height 15
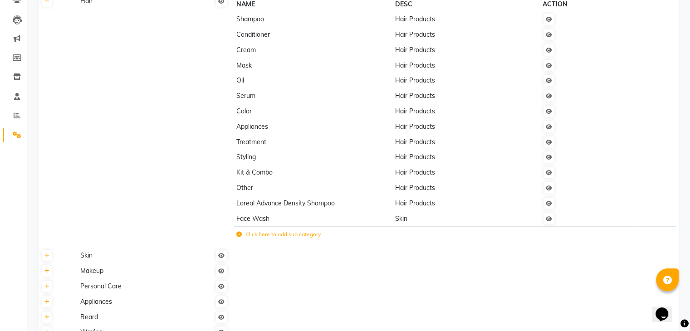
scroll to position [91, 0]
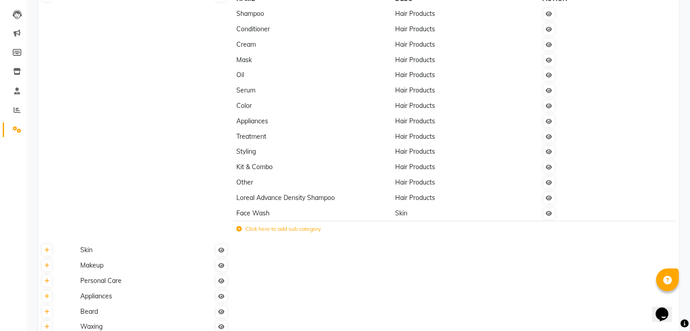
click at [406, 220] on td "Skin" at bounding box center [465, 212] width 147 height 15
click at [262, 216] on span "Face Wash" at bounding box center [252, 213] width 33 height 8
click at [548, 218] on link at bounding box center [548, 213] width 11 height 11
click at [547, 216] on link at bounding box center [548, 213] width 11 height 11
click at [547, 215] on icon at bounding box center [548, 213] width 6 height 5
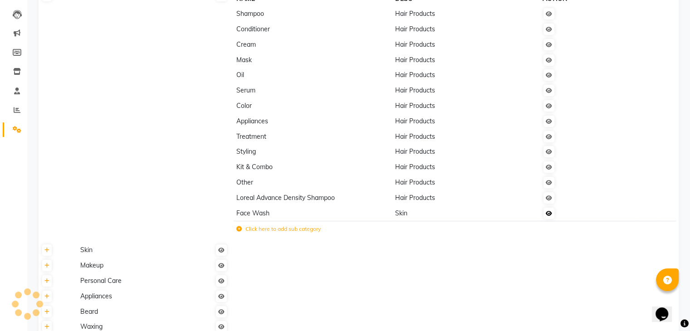
click at [547, 215] on icon at bounding box center [548, 213] width 6 height 5
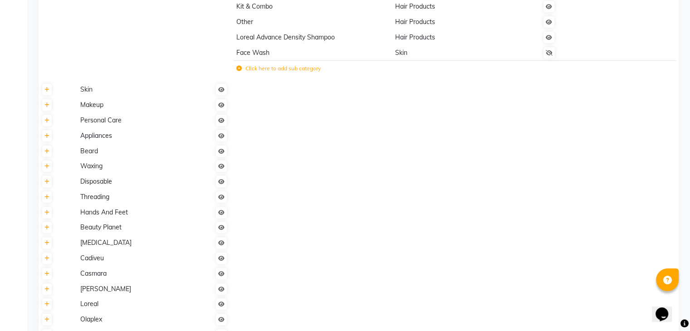
scroll to position [272, 0]
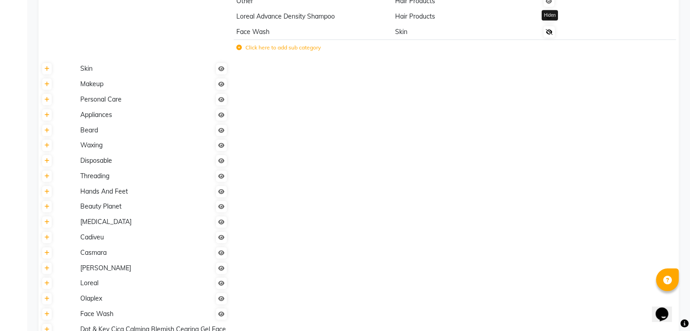
click at [549, 35] on icon at bounding box center [548, 31] width 7 height 5
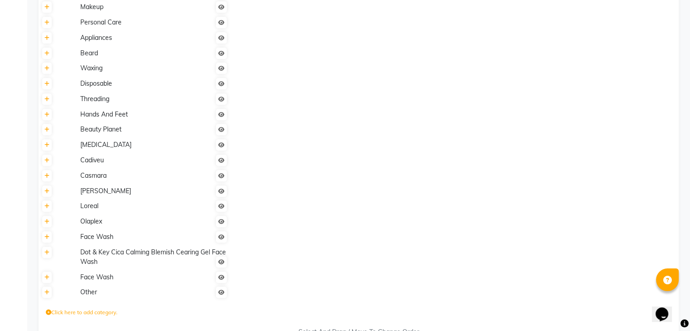
scroll to position [376, 0]
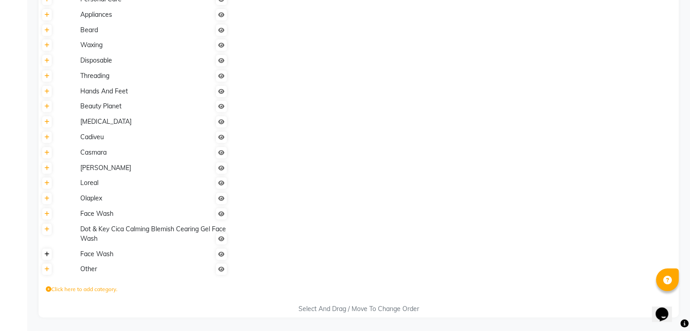
click at [47, 252] on icon at bounding box center [46, 254] width 5 height 5
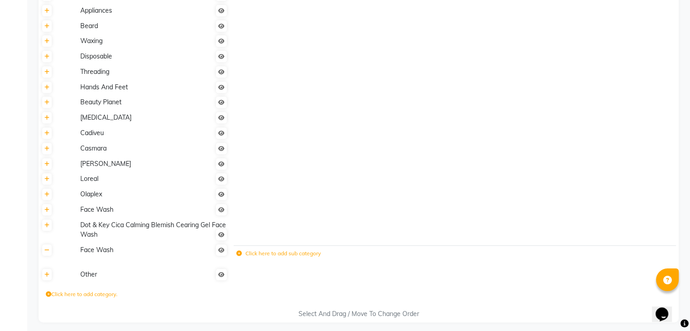
click at [267, 256] on label "Click here to add sub category" at bounding box center [278, 253] width 84 height 8
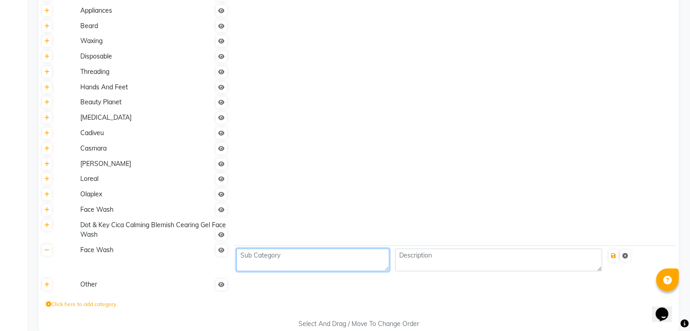
click at [268, 255] on textarea at bounding box center [312, 259] width 153 height 23
type textarea "DOT"
click at [612, 258] on icon "submit" at bounding box center [613, 255] width 5 height 5
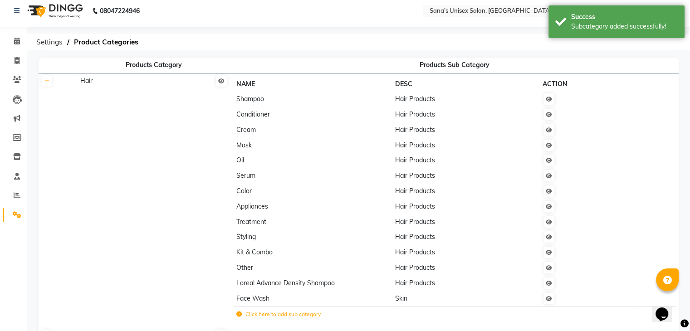
scroll to position [0, 0]
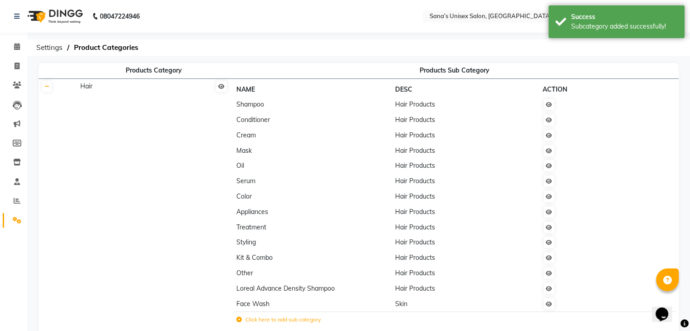
click at [610, 51] on ol "Settings Product Categories" at bounding box center [357, 47] width 650 height 16
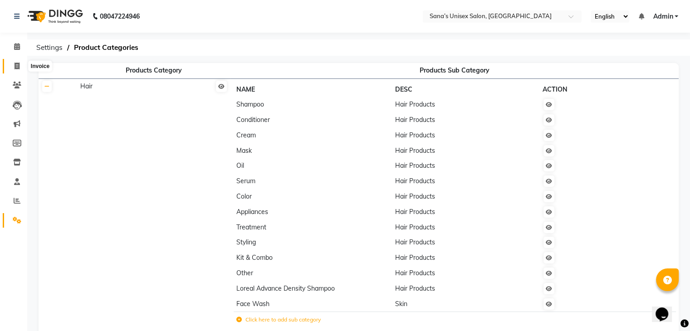
click at [20, 64] on span at bounding box center [17, 66] width 16 height 10
select select "6091"
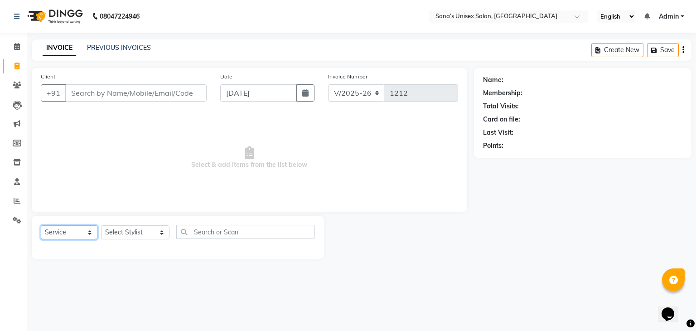
click at [60, 236] on select "Select Service Product Membership Package Voucher Prepaid Gift Card" at bounding box center [69, 232] width 57 height 14
select select "product"
click at [41, 226] on select "Select Service Product Membership Package Voucher Prepaid Gift Card" at bounding box center [69, 232] width 57 height 14
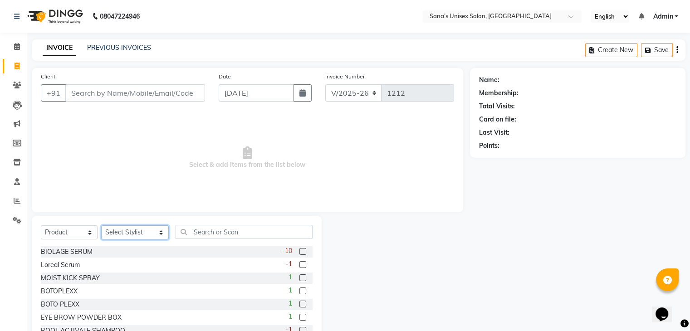
click at [129, 238] on select "Select Stylist anjali beauty MADHU [PERSON_NAME] (BEAUTY THERAPIST) [PERSON_NAM…" at bounding box center [135, 232] width 68 height 14
select select "45708"
click at [101, 226] on select "Select Stylist anjali beauty MADHU [PERSON_NAME] (BEAUTY THERAPIST) [PERSON_NAM…" at bounding box center [135, 232] width 68 height 14
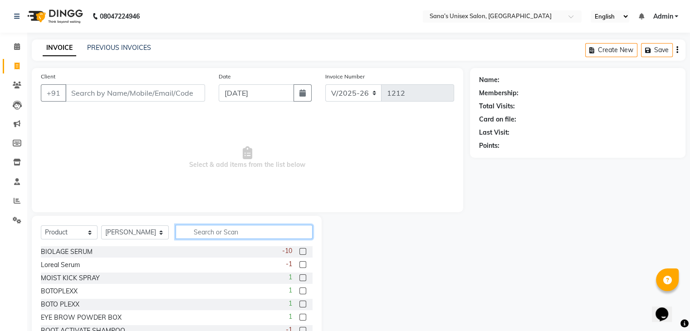
click at [213, 238] on input "text" at bounding box center [243, 232] width 136 height 14
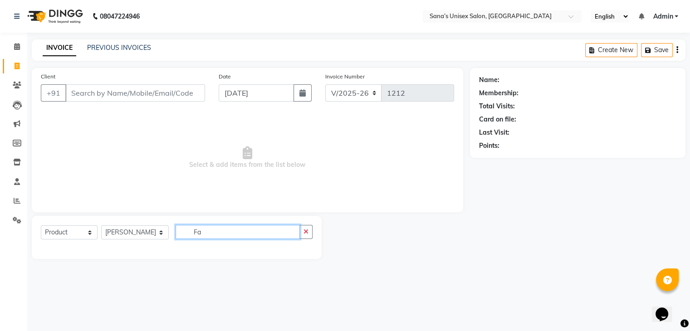
type input "F"
type input "s"
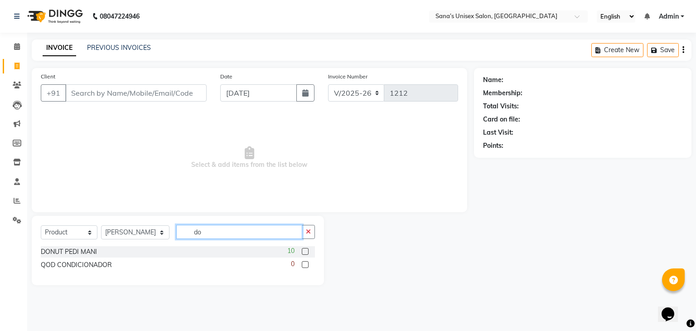
type input "d"
type input "s"
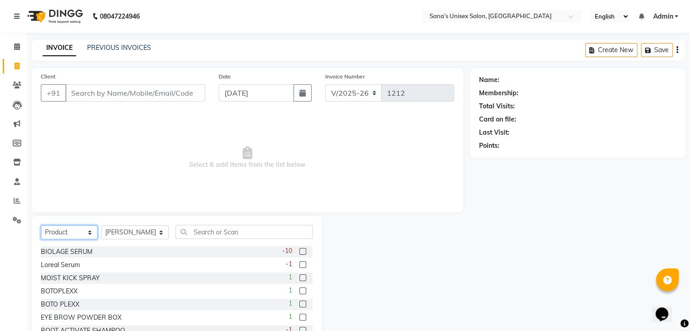
click at [68, 232] on select "Select Service Product Membership Package Voucher Prepaid Gift Card" at bounding box center [69, 232] width 57 height 14
select select "service"
click at [41, 226] on select "Select Service Product Membership Package Voucher Prepaid Gift Card" at bounding box center [69, 232] width 57 height 14
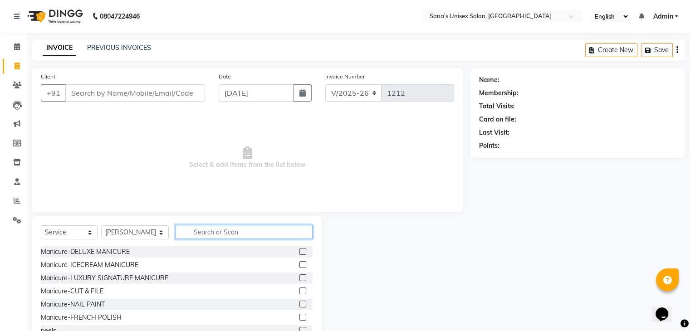
click at [225, 228] on input "text" at bounding box center [243, 232] width 136 height 14
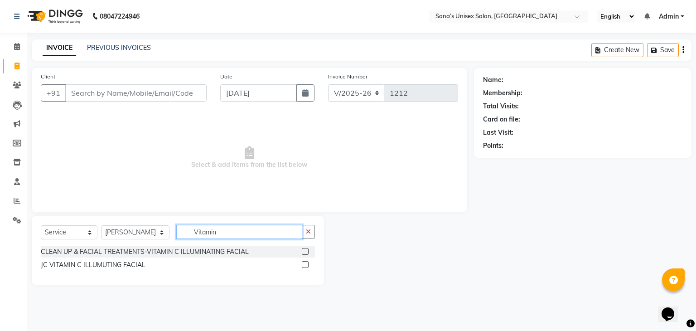
type input "Vitamin"
click at [303, 251] on label at bounding box center [305, 251] width 7 height 7
click at [303, 251] on input "checkbox" at bounding box center [305, 252] width 6 height 6
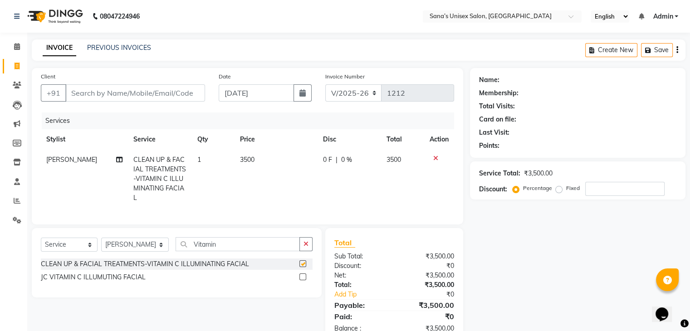
checkbox input "false"
click at [143, 252] on select "Select Stylist anjali beauty MADHU [PERSON_NAME] (BEAUTY THERAPIST) [PERSON_NAM…" at bounding box center [135, 245] width 68 height 14
select select "90741"
click at [101, 245] on select "Select Stylist anjali beauty MADHU [PERSON_NAME] (BEAUTY THERAPIST) [PERSON_NAM…" at bounding box center [135, 245] width 68 height 14
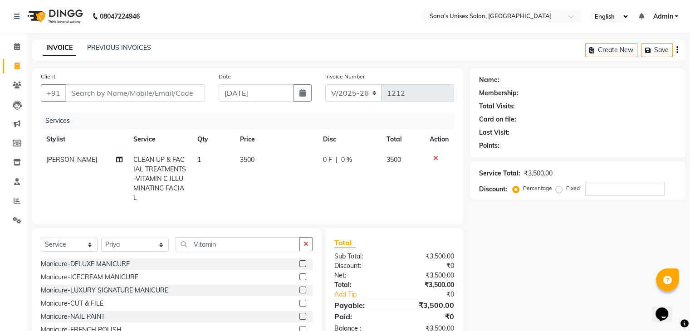
click at [303, 247] on icon "button" at bounding box center [305, 244] width 5 height 6
click at [246, 249] on input "text" at bounding box center [243, 244] width 136 height 14
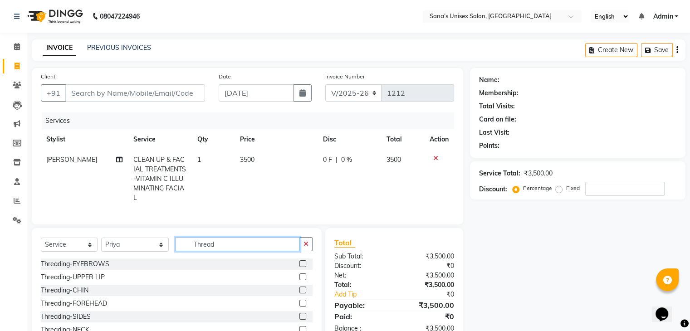
type input "Thread"
click at [299, 267] on label at bounding box center [302, 263] width 7 height 7
click at [299, 267] on input "checkbox" at bounding box center [302, 264] width 6 height 6
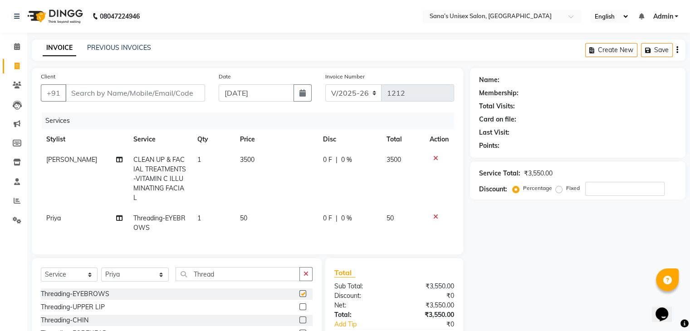
checkbox input "false"
click at [48, 282] on select "Select Service Product Membership Package Voucher Prepaid Gift Card" at bounding box center [69, 274] width 57 height 14
select select "product"
click at [41, 275] on select "Select Service Product Membership Package Voucher Prepaid Gift Card" at bounding box center [69, 274] width 57 height 14
click at [138, 282] on select "Select Stylist anjali beauty MADHU [PERSON_NAME] (BEAUTY THERAPIST) [PERSON_NAM…" at bounding box center [135, 274] width 68 height 14
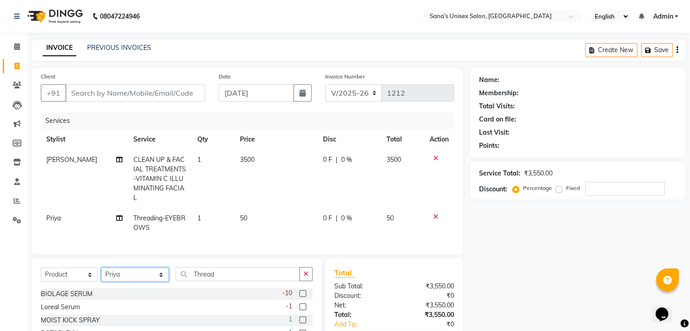
select select "45708"
click at [101, 275] on select "Select Stylist anjali beauty MADHU [PERSON_NAME] (BEAUTY THERAPIST) [PERSON_NAM…" at bounding box center [135, 274] width 68 height 14
drag, startPoint x: 300, startPoint y: 280, endPoint x: 264, endPoint y: 285, distance: 36.1
click at [299, 281] on button "button" at bounding box center [305, 274] width 13 height 14
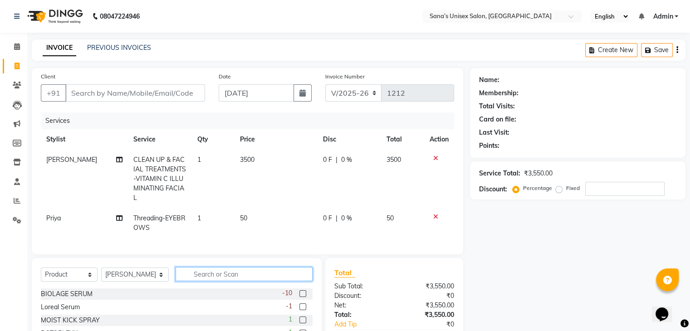
click at [261, 281] on input "text" at bounding box center [243, 274] width 136 height 14
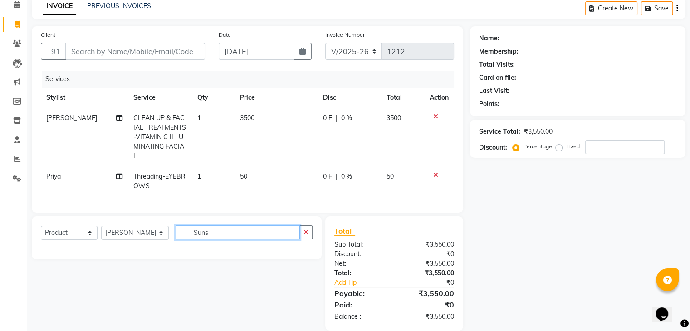
scroll to position [45, 0]
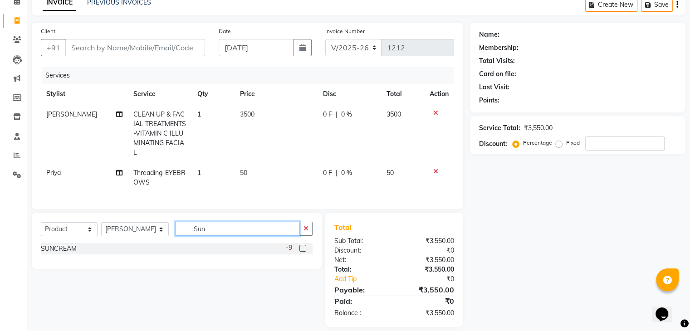
type input "Sun"
click at [301, 252] on label at bounding box center [302, 248] width 7 height 7
click at [301, 252] on input "checkbox" at bounding box center [302, 249] width 6 height 6
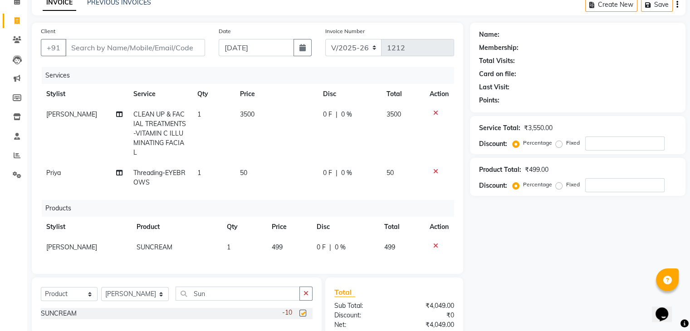
checkbox input "false"
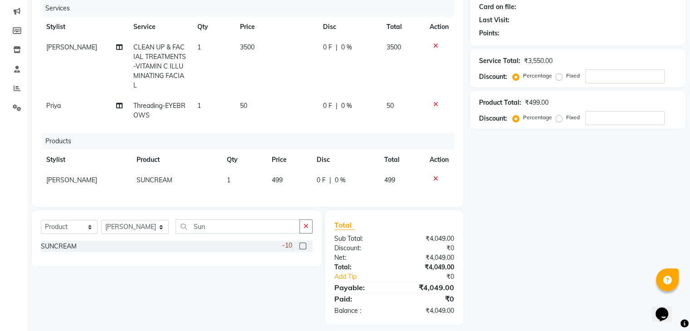
scroll to position [127, 0]
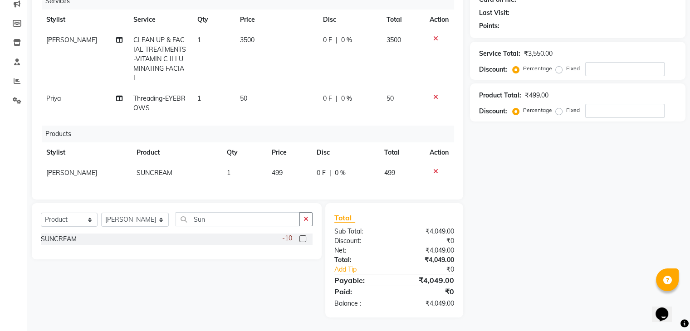
click at [288, 168] on td "499" at bounding box center [288, 173] width 45 height 20
select select "45708"
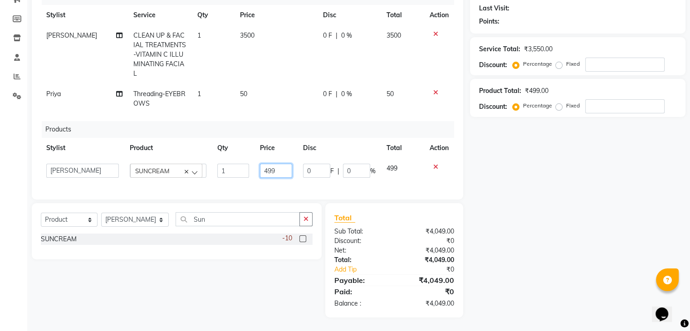
drag, startPoint x: 283, startPoint y: 169, endPoint x: 204, endPoint y: 176, distance: 79.7
click at [204, 176] on tr "anjali beauty MADHU MUTHU MARI (BEAUTY THERAPIST) NANDHINI NivethaKarthikeyan P…" at bounding box center [247, 170] width 413 height 25
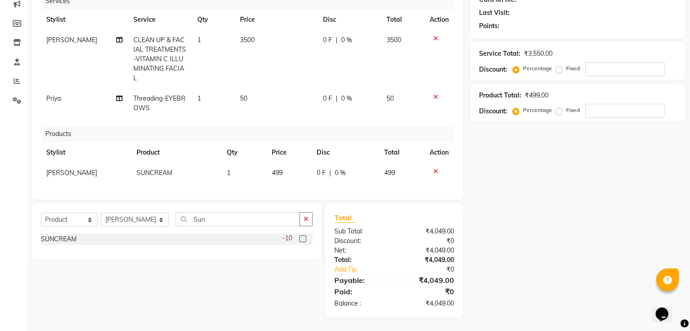
click at [291, 168] on td "499" at bounding box center [288, 173] width 45 height 20
select select "45708"
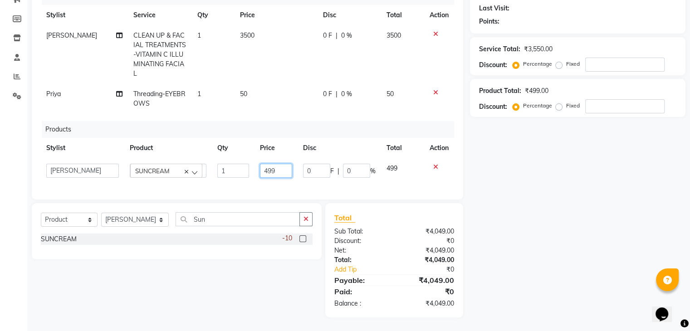
drag, startPoint x: 280, startPoint y: 172, endPoint x: 252, endPoint y: 180, distance: 29.3
click at [252, 180] on tr "anjali beauty MADHU MUTHU MARI (BEAUTY THERAPIST) NANDHINI NivethaKarthikeyan P…" at bounding box center [247, 170] width 413 height 25
type input "820"
click at [305, 112] on div "Services Stylist Service Qty Price Disc Total Action SANJITHA CLEAN UP & FACIAL…" at bounding box center [247, 89] width 413 height 202
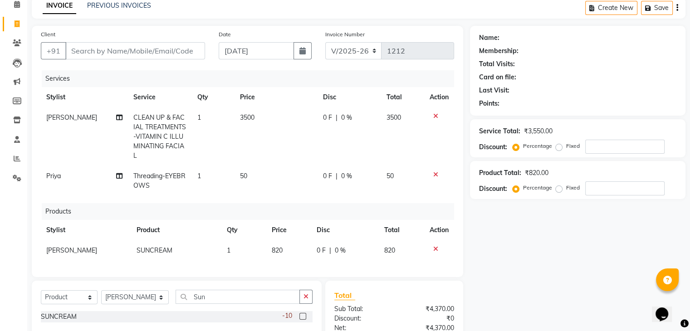
scroll to position [36, 0]
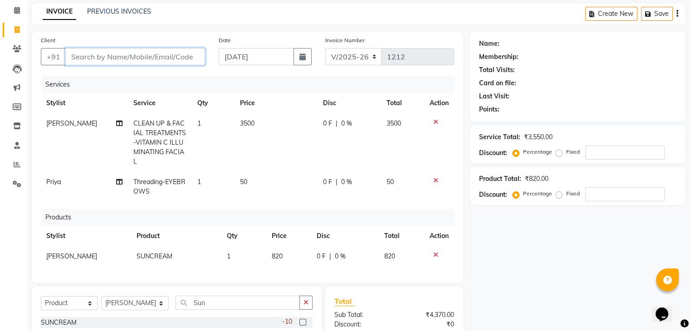
click at [89, 55] on input "Client" at bounding box center [135, 56] width 140 height 17
type input "8"
type input "0"
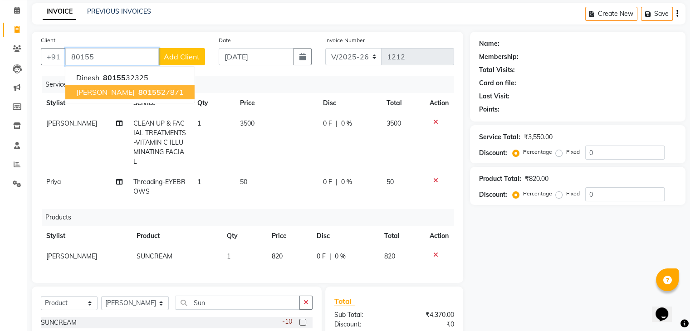
click at [82, 88] on span "sabari" at bounding box center [105, 91] width 58 height 9
type input "8015527871"
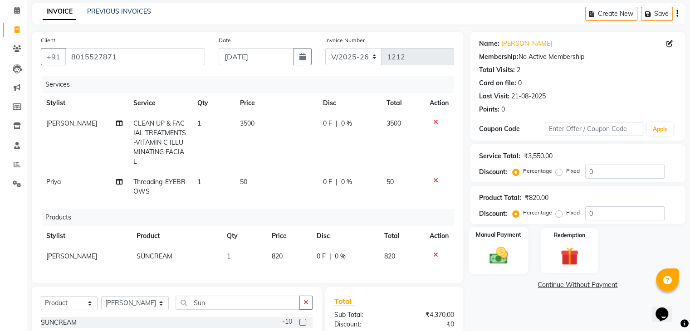
click at [499, 265] on img at bounding box center [498, 256] width 30 height 22
click at [607, 283] on span "ONLINE" at bounding box center [611, 285] width 24 height 10
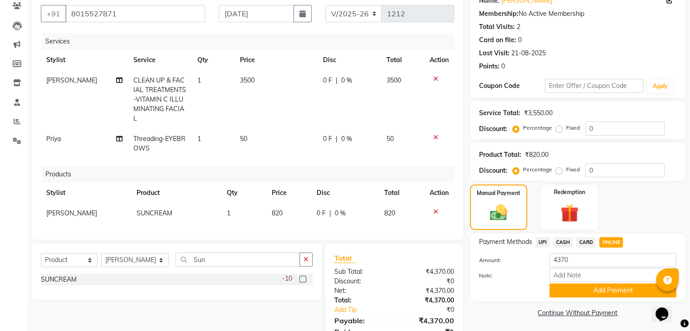
scroll to position [127, 0]
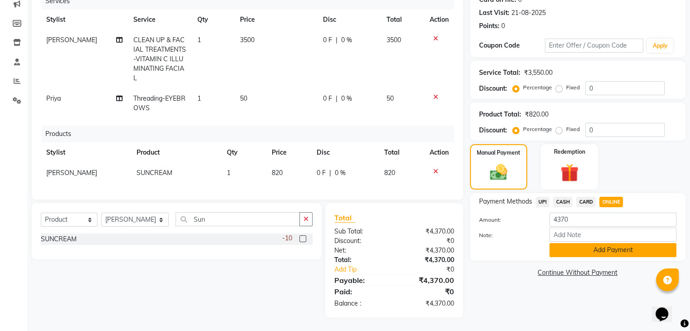
click at [615, 243] on button "Add Payment" at bounding box center [612, 250] width 127 height 14
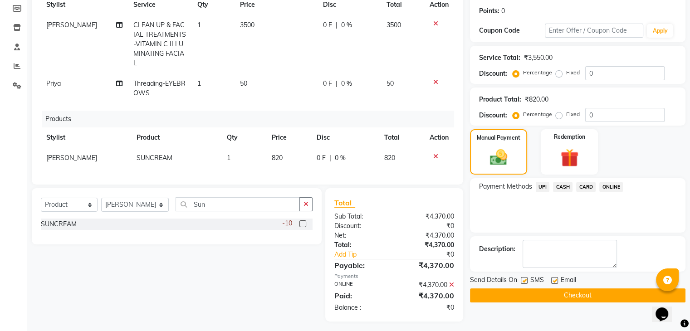
scroll to position [146, 0]
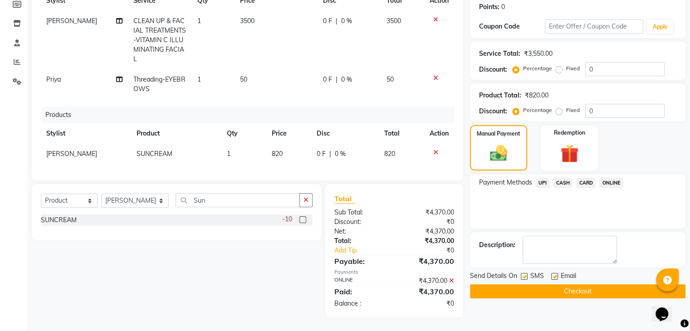
click at [579, 284] on button "Checkout" at bounding box center [577, 291] width 215 height 14
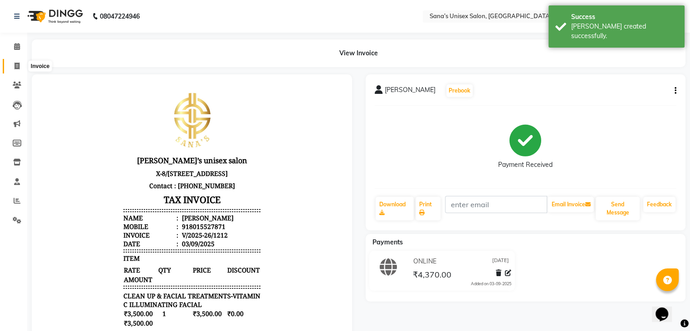
click at [18, 67] on icon at bounding box center [17, 66] width 5 height 7
select select "service"
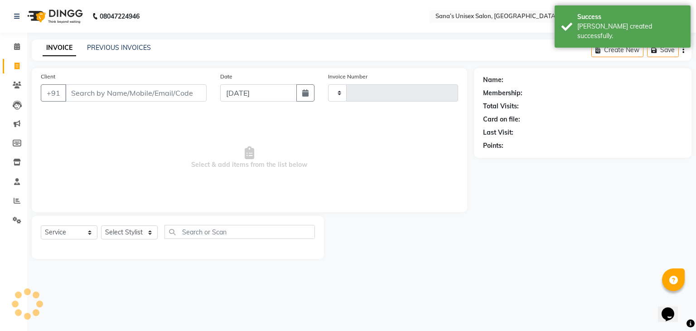
type input "1213"
select select "6091"
click at [123, 51] on link "PREVIOUS INVOICES" at bounding box center [119, 48] width 64 height 8
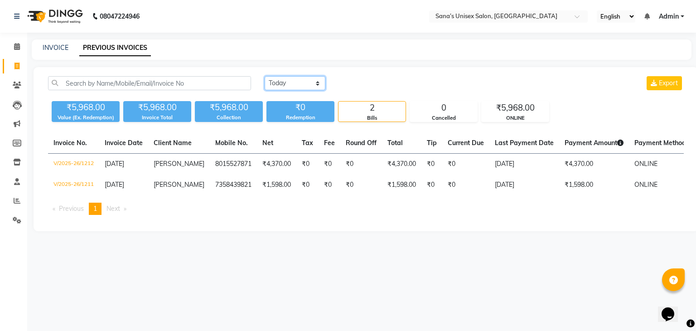
click at [294, 86] on select "Today Yesterday Custom Range" at bounding box center [295, 83] width 61 height 14
drag, startPoint x: 71, startPoint y: 107, endPoint x: 183, endPoint y: 110, distance: 112.0
click at [172, 111] on div "₹5,968.00 Value (Ex. Redemption) ₹5,968.00 Invoice Total ₹5,968.00 Collection ₹…" at bounding box center [366, 109] width 636 height 24
drag, startPoint x: 261, startPoint y: 117, endPoint x: 275, endPoint y: 115, distance: 14.6
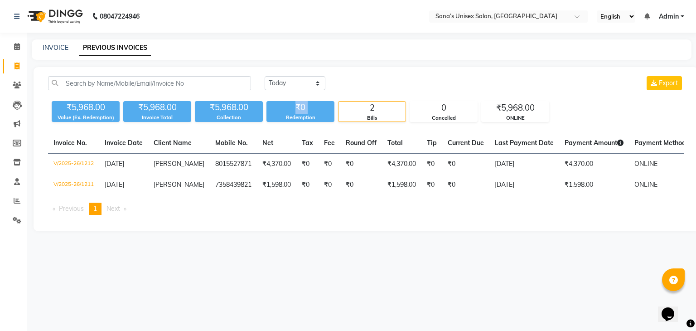
click at [273, 117] on div "₹5,968.00 Value (Ex. Redemption) ₹5,968.00 Invoice Total ₹5,968.00 Collection ₹…" at bounding box center [366, 109] width 636 height 24
click at [260, 127] on div "Today Yesterday Custom Range Export ₹5,968.00 Value (Ex. Redemption) ₹5,968.00 …" at bounding box center [366, 149] width 665 height 164
click at [71, 106] on div "₹5,968.00" at bounding box center [86, 107] width 68 height 13
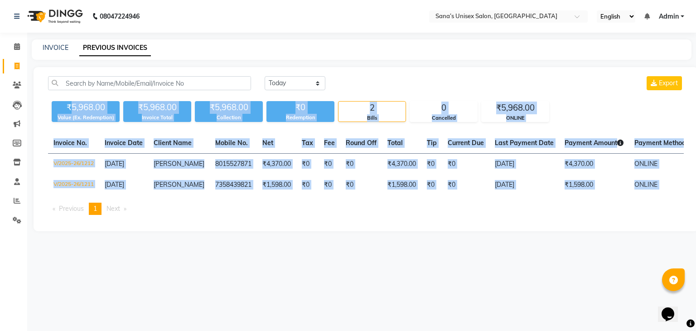
drag, startPoint x: 71, startPoint y: 106, endPoint x: 622, endPoint y: 205, distance: 560.1
click at [622, 205] on div "Today Yesterday Custom Range Export ₹5,968.00 Value (Ex. Redemption) ₹5,968.00 …" at bounding box center [366, 149] width 665 height 164
click at [602, 215] on ul "Previous page 1 / 1 You're on page 1 Next page" at bounding box center [366, 209] width 636 height 12
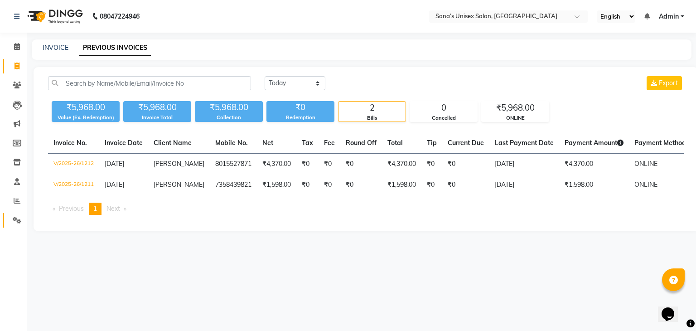
click at [14, 215] on span at bounding box center [17, 220] width 16 height 10
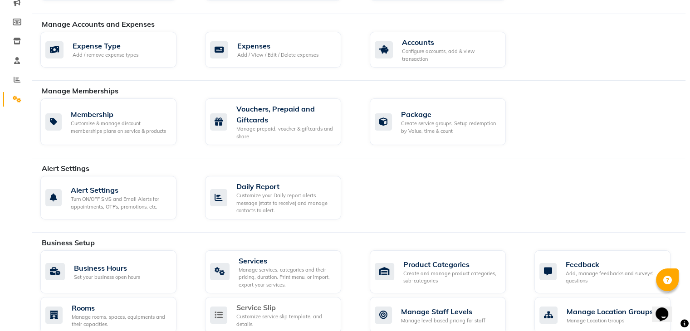
scroll to position [136, 0]
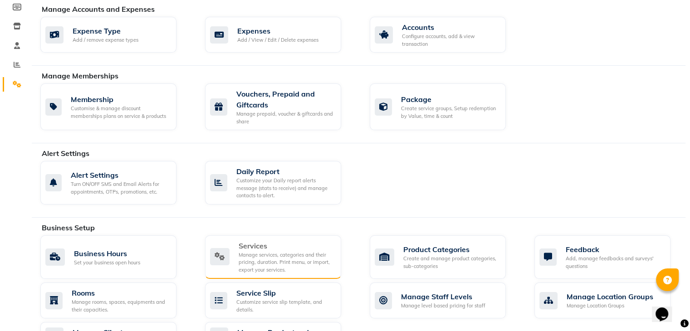
click at [277, 249] on div "Services" at bounding box center [285, 245] width 95 height 11
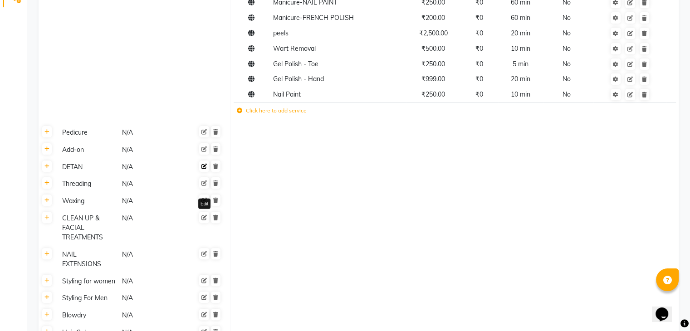
scroll to position [227, 0]
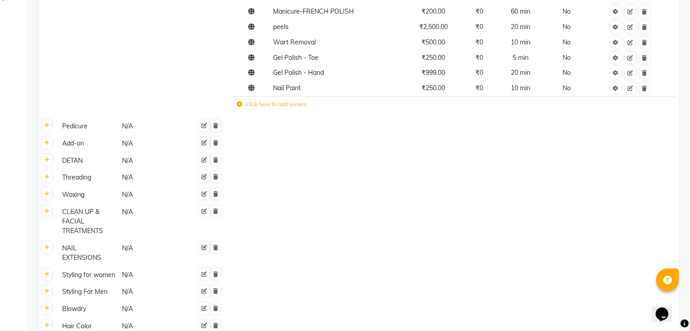
click at [239, 104] on icon at bounding box center [239, 104] width 5 height 5
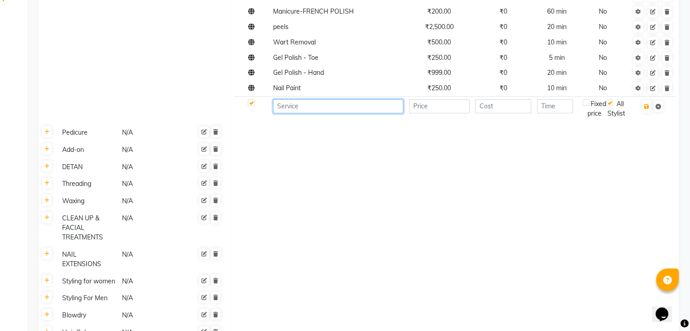
click at [295, 108] on input at bounding box center [338, 106] width 130 height 14
type input "N"
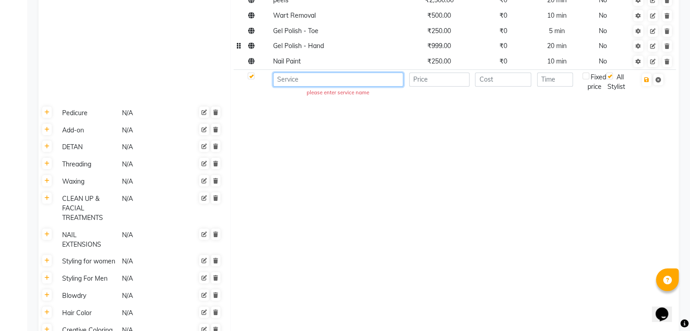
scroll to position [272, 0]
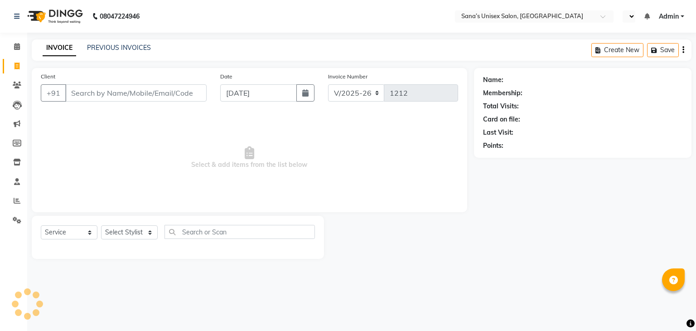
select select "6091"
select select "service"
select select "en"
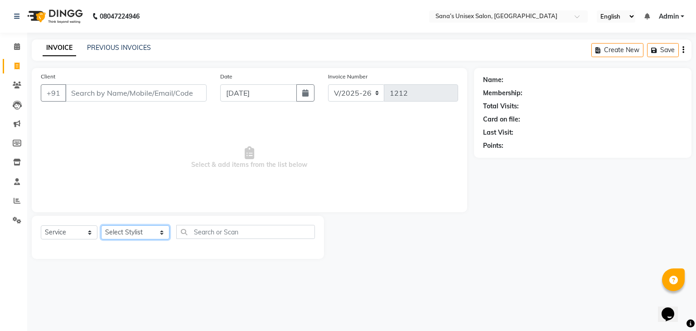
click at [133, 233] on select "Select Stylist anjali beauty MADHU [PERSON_NAME] (BEAUTY THERAPIST) [PERSON_NAM…" at bounding box center [135, 232] width 68 height 14
click at [101, 226] on select "Select Stylist anjali beauty MADHU [PERSON_NAME] (BEAUTY THERAPIST) [PERSON_NAM…" at bounding box center [135, 232] width 68 height 14
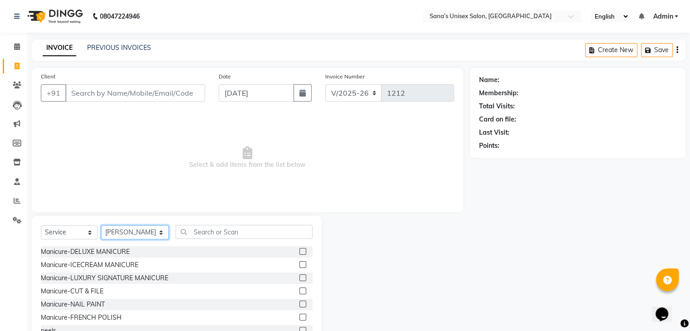
click at [143, 236] on select "Select Stylist anjali beauty MADHU [PERSON_NAME] (BEAUTY THERAPIST) [PERSON_NAM…" at bounding box center [135, 232] width 68 height 14
select select "47419"
click at [101, 226] on select "Select Stylist anjali beauty MADHU [PERSON_NAME] (BEAUTY THERAPIST) [PERSON_NAM…" at bounding box center [135, 232] width 68 height 14
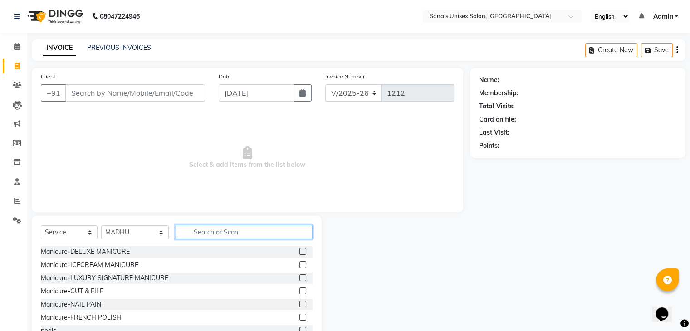
click at [243, 232] on input "text" at bounding box center [243, 232] width 136 height 14
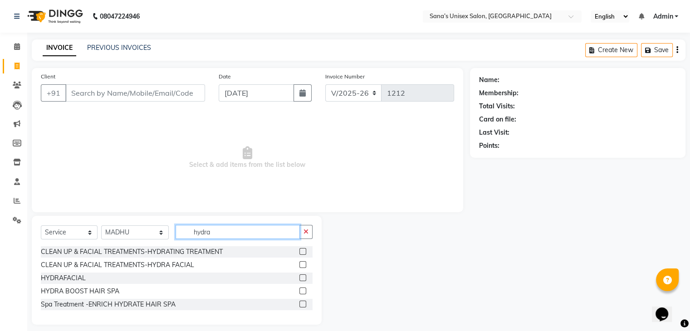
type input "hydra"
click at [299, 250] on label at bounding box center [302, 251] width 7 height 7
click at [299, 250] on input "checkbox" at bounding box center [302, 252] width 6 height 6
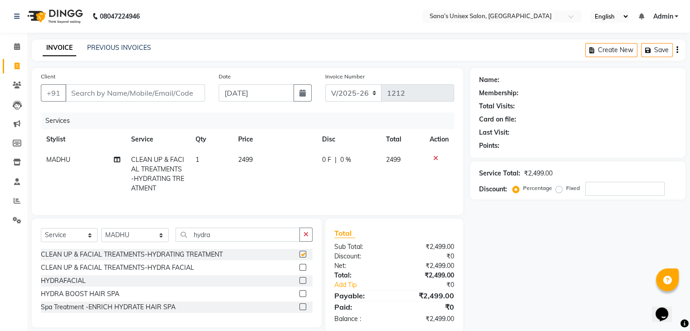
checkbox input "false"
click at [306, 238] on icon "button" at bounding box center [305, 234] width 5 height 6
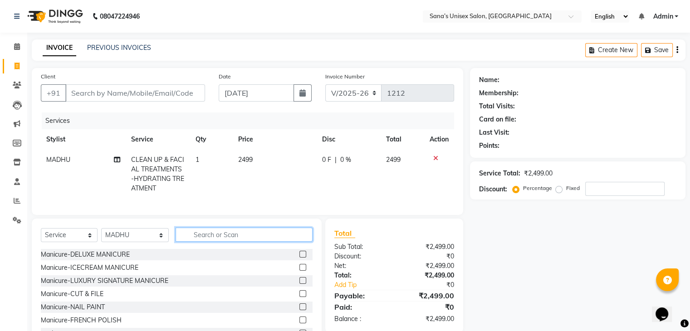
click at [272, 242] on input "text" at bounding box center [243, 235] width 136 height 14
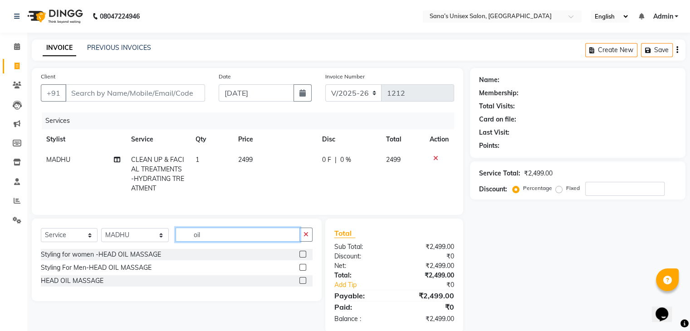
type input "oil"
click at [303, 257] on label at bounding box center [302, 254] width 7 height 7
click at [303, 257] on input "checkbox" at bounding box center [302, 255] width 6 height 6
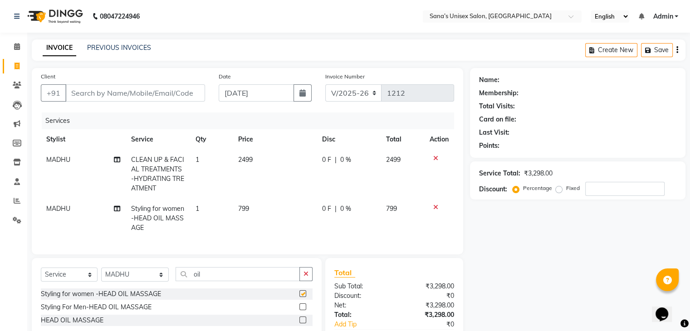
checkbox input "false"
drag, startPoint x: 308, startPoint y: 280, endPoint x: 286, endPoint y: 280, distance: 22.2
click at [308, 280] on button "button" at bounding box center [305, 274] width 13 height 14
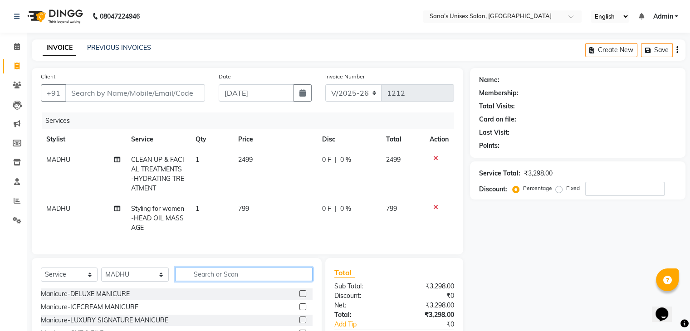
click at [246, 280] on input "text" at bounding box center [243, 274] width 136 height 14
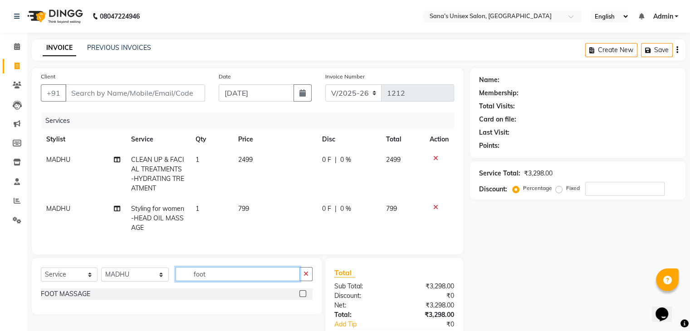
type input "foot"
click at [299, 297] on label at bounding box center [302, 293] width 7 height 7
click at [299, 297] on input "checkbox" at bounding box center [302, 294] width 6 height 6
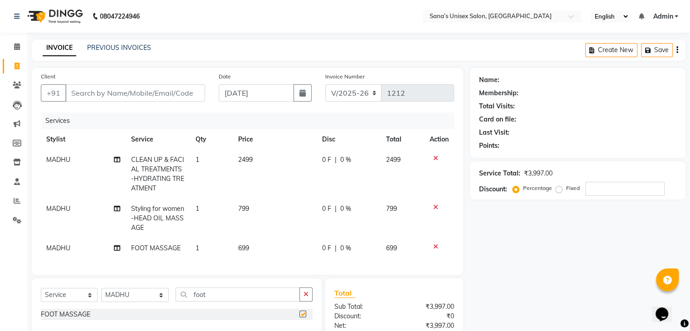
checkbox input "false"
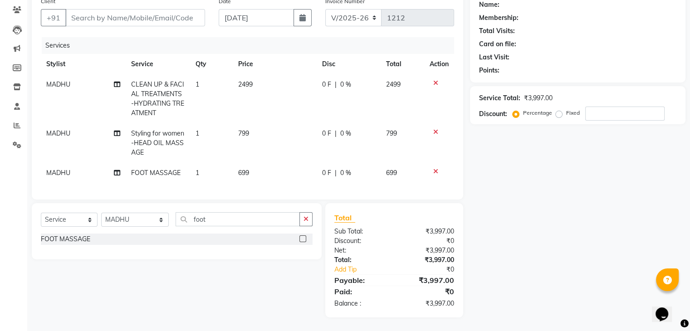
scroll to position [83, 0]
click at [120, 165] on td "MADHU" at bounding box center [83, 173] width 85 height 20
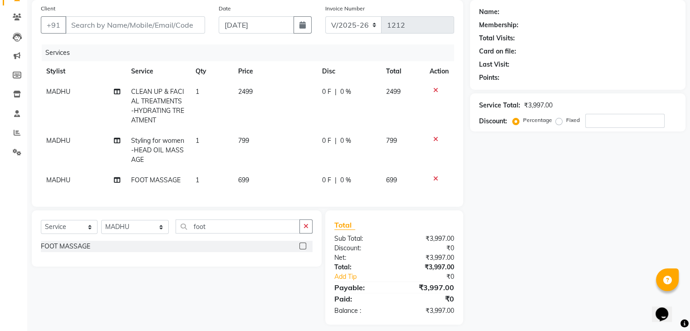
select select "47419"
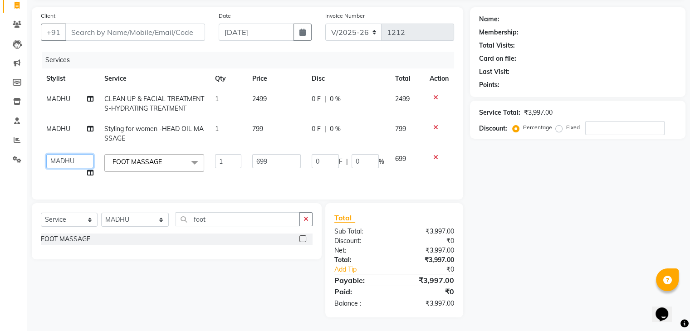
click at [84, 159] on select "anjali [PERSON_NAME] (BEAUTY THERAPIST) [PERSON_NAME] PRABA [PERSON_NAME] Staffy" at bounding box center [69, 161] width 47 height 14
select select "90741"
drag, startPoint x: 275, startPoint y: 155, endPoint x: 254, endPoint y: 156, distance: 21.3
click at [254, 156] on input "699" at bounding box center [276, 161] width 49 height 14
type input "500"
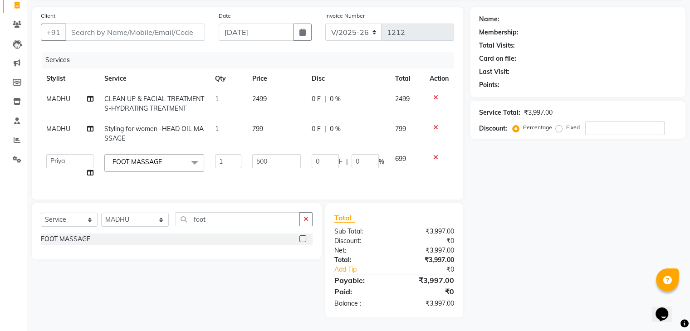
click at [287, 178] on div "Services Stylist Service Qty Price Disc Total Action MADHU CLEAN UP & FACIAL TR…" at bounding box center [247, 121] width 413 height 139
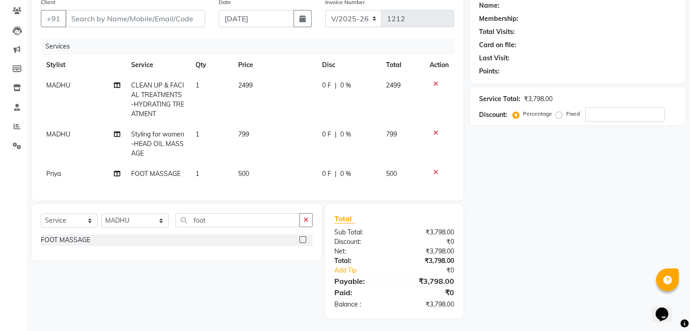
scroll to position [83, 0]
click at [310, 225] on button "button" at bounding box center [305, 219] width 13 height 14
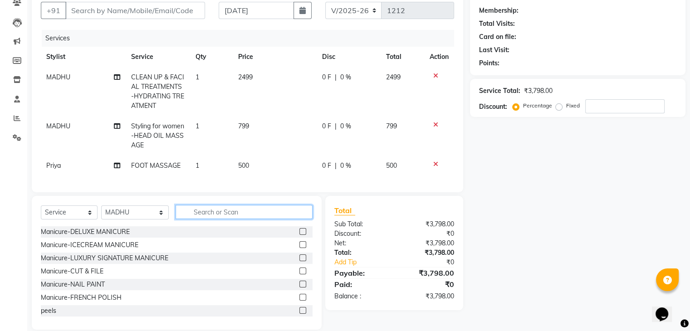
click at [269, 219] on input "text" at bounding box center [243, 212] width 136 height 14
click at [77, 219] on select "Select Service Product Membership Package Voucher Prepaid Gift Card" at bounding box center [69, 212] width 57 height 14
click at [77, 218] on select "Select Service Product Membership Package Voucher Prepaid Gift Card" at bounding box center [69, 212] width 57 height 14
click at [41, 213] on select "Select Service Product Membership Package Voucher Prepaid Gift Card" at bounding box center [69, 212] width 57 height 14
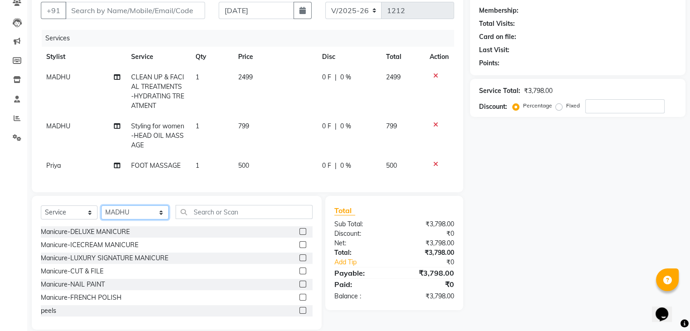
click at [152, 219] on select "Select Stylist anjali beauty MADHU [PERSON_NAME] (BEAUTY THERAPIST) [PERSON_NAM…" at bounding box center [135, 212] width 68 height 14
select select "90741"
click at [101, 213] on select "Select Stylist anjali beauty MADHU [PERSON_NAME] (BEAUTY THERAPIST) [PERSON_NAM…" at bounding box center [135, 212] width 68 height 14
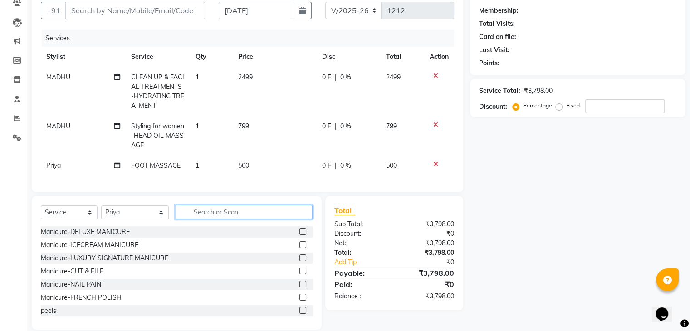
click at [216, 219] on input "text" at bounding box center [243, 212] width 136 height 14
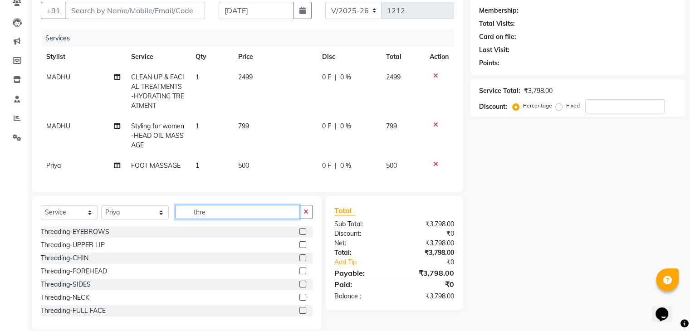
type input "thre"
click at [299, 235] on label at bounding box center [302, 231] width 7 height 7
click at [299, 235] on input "checkbox" at bounding box center [302, 232] width 6 height 6
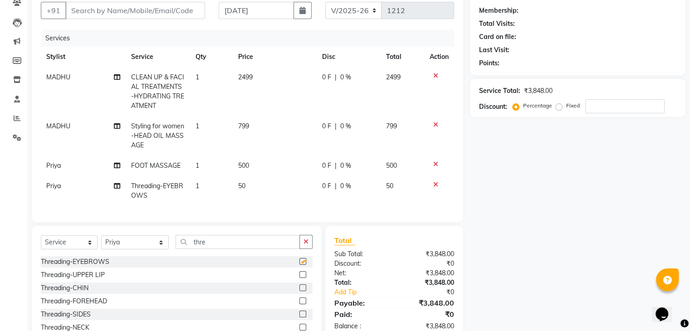
checkbox input "false"
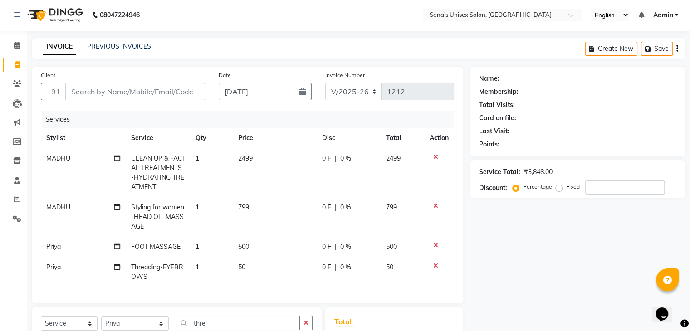
scroll to position [0, 0]
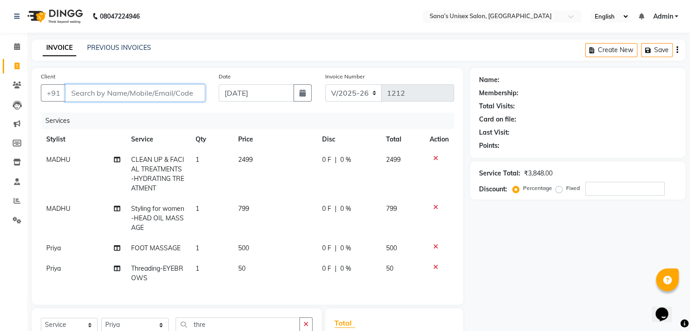
click at [153, 98] on input "Client" at bounding box center [135, 92] width 140 height 17
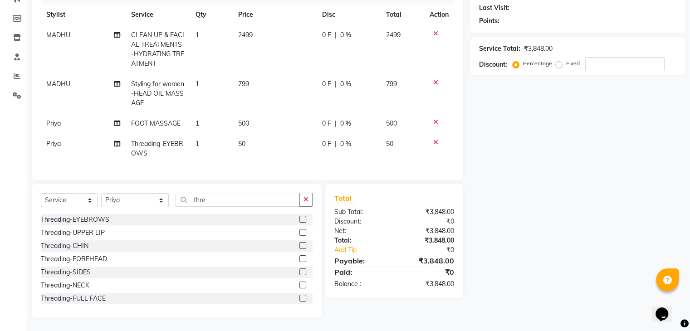
scroll to position [132, 0]
click at [308, 204] on button "button" at bounding box center [305, 200] width 13 height 14
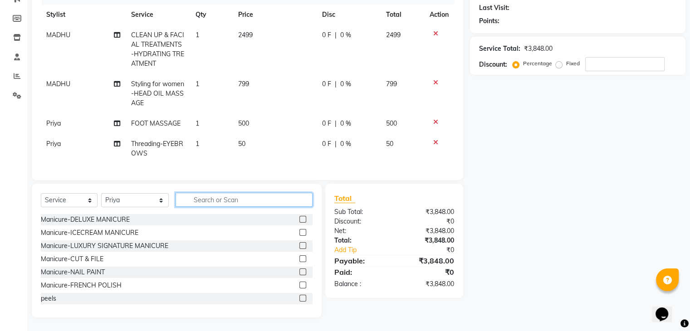
click at [274, 202] on input "text" at bounding box center [243, 200] width 136 height 14
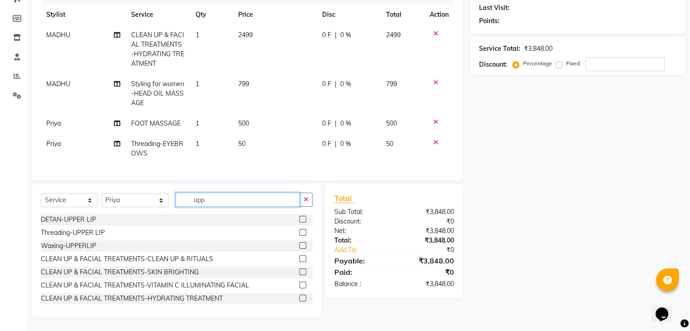
scroll to position [112, 0]
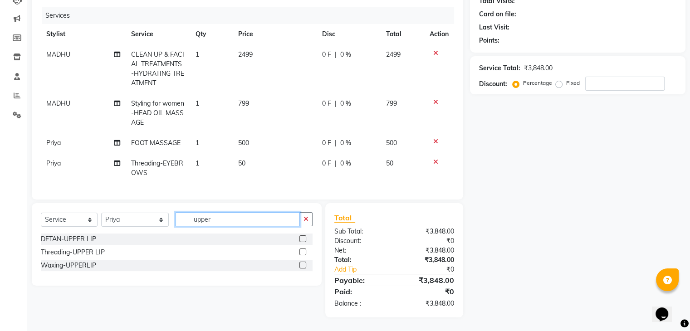
type input "upper"
click at [301, 253] on label at bounding box center [302, 251] width 7 height 7
click at [301, 253] on input "checkbox" at bounding box center [302, 252] width 6 height 6
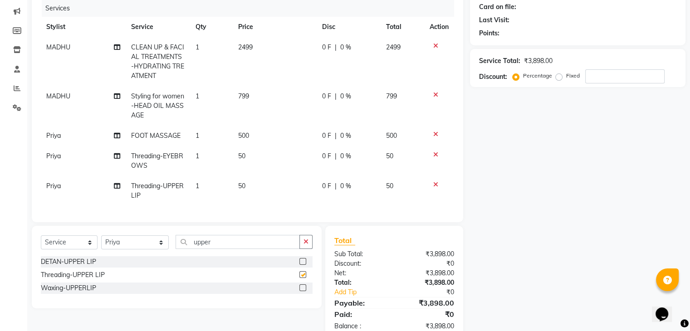
checkbox input "false"
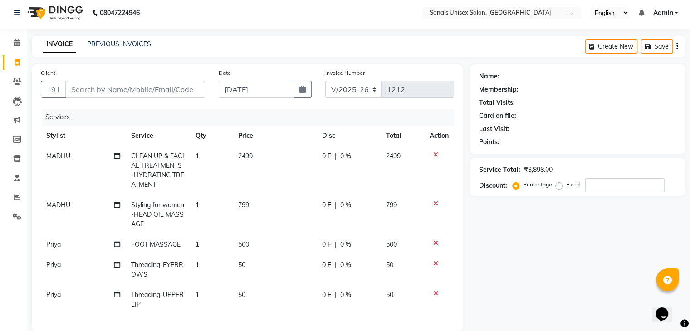
scroll to position [0, 0]
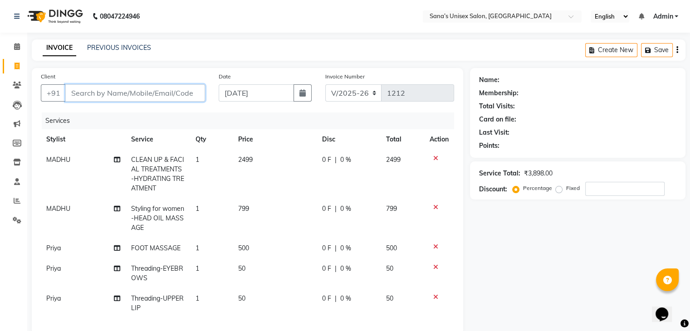
click at [118, 100] on input "Client" at bounding box center [135, 92] width 140 height 17
click at [151, 92] on input "Client" at bounding box center [135, 92] width 140 height 17
type input "9"
type input "0"
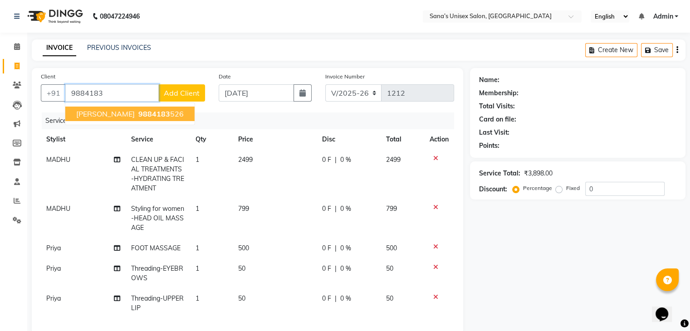
click at [150, 113] on span "9884183" at bounding box center [154, 113] width 32 height 9
type input "9884183526"
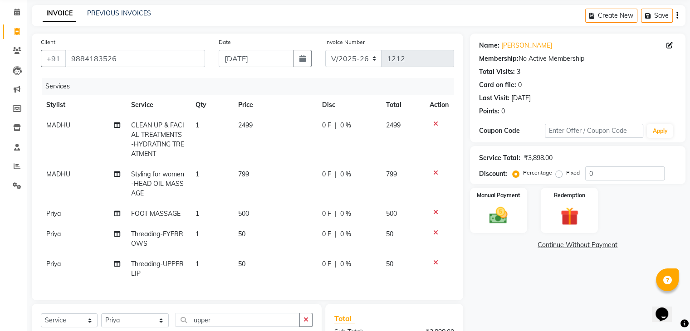
scroll to position [6, 0]
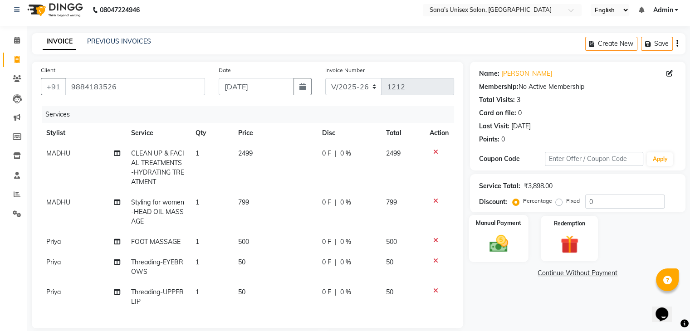
click at [497, 232] on div "Manual Payment" at bounding box center [497, 238] width 59 height 47
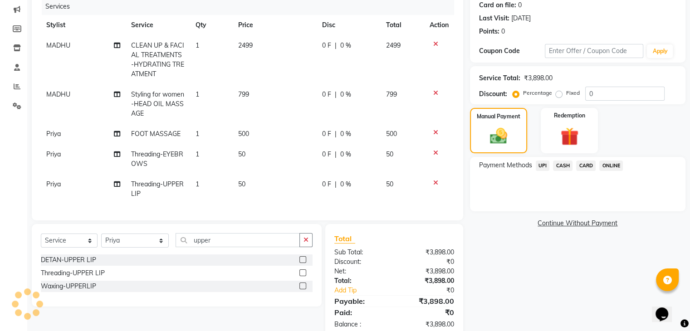
scroll to position [142, 0]
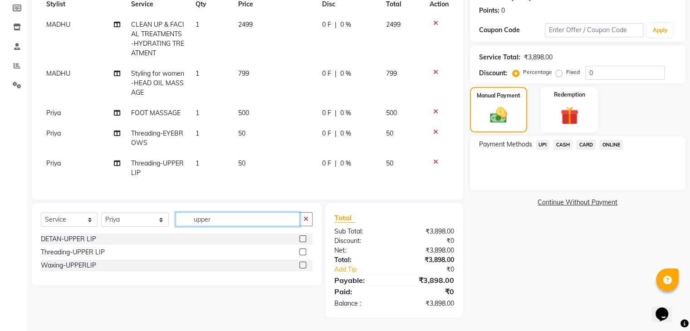
click at [245, 216] on input "upper" at bounding box center [237, 219] width 124 height 14
click at [305, 222] on icon "button" at bounding box center [305, 219] width 5 height 6
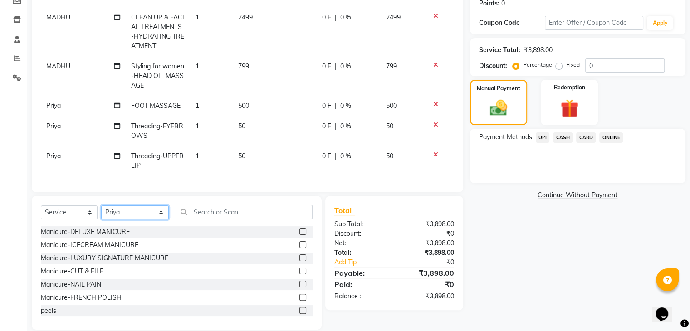
click at [141, 219] on select "Select Stylist anjali beauty MADHU [PERSON_NAME] (BEAUTY THERAPIST) [PERSON_NAM…" at bounding box center [135, 212] width 68 height 14
select select "47419"
click at [101, 213] on select "Select Stylist anjali beauty MADHU [PERSON_NAME] (BEAUTY THERAPIST) [PERSON_NAM…" at bounding box center [135, 212] width 68 height 14
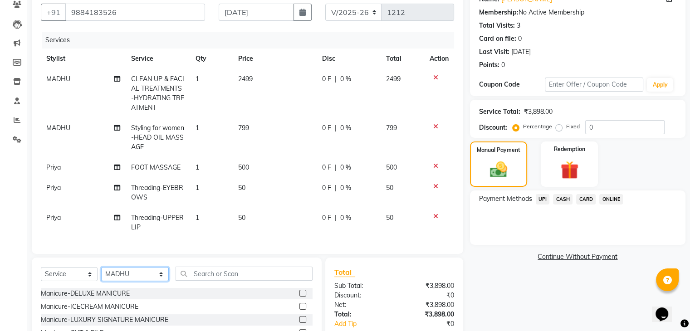
scroll to position [91, 0]
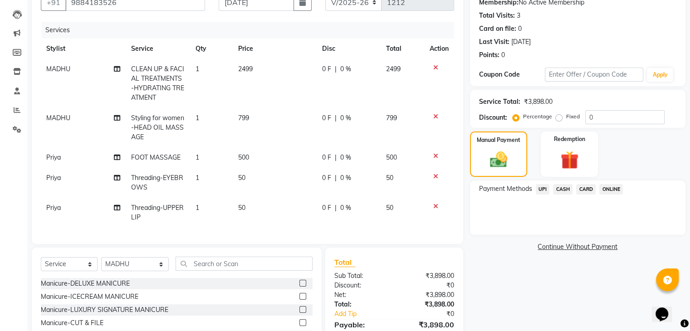
click at [558, 188] on span "CASH" at bounding box center [562, 189] width 19 height 10
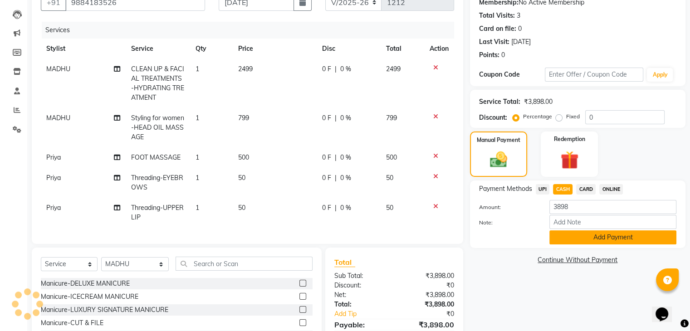
click at [589, 237] on button "Add Payment" at bounding box center [612, 237] width 127 height 14
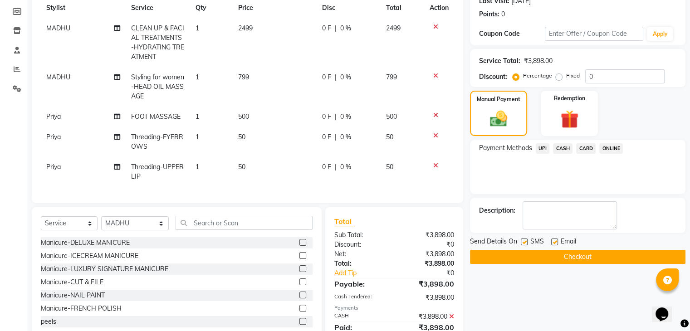
scroll to position [174, 0]
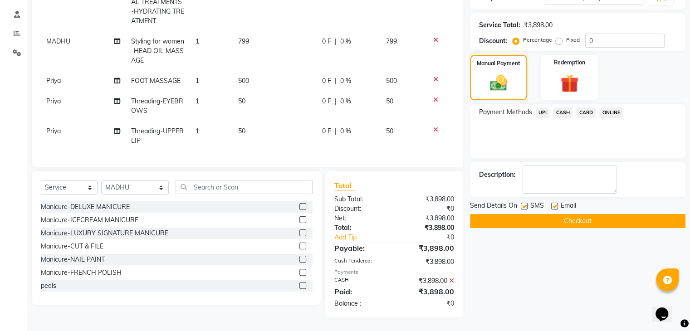
click at [578, 214] on button "Checkout" at bounding box center [577, 221] width 215 height 14
